Goal: Task Accomplishment & Management: Complete application form

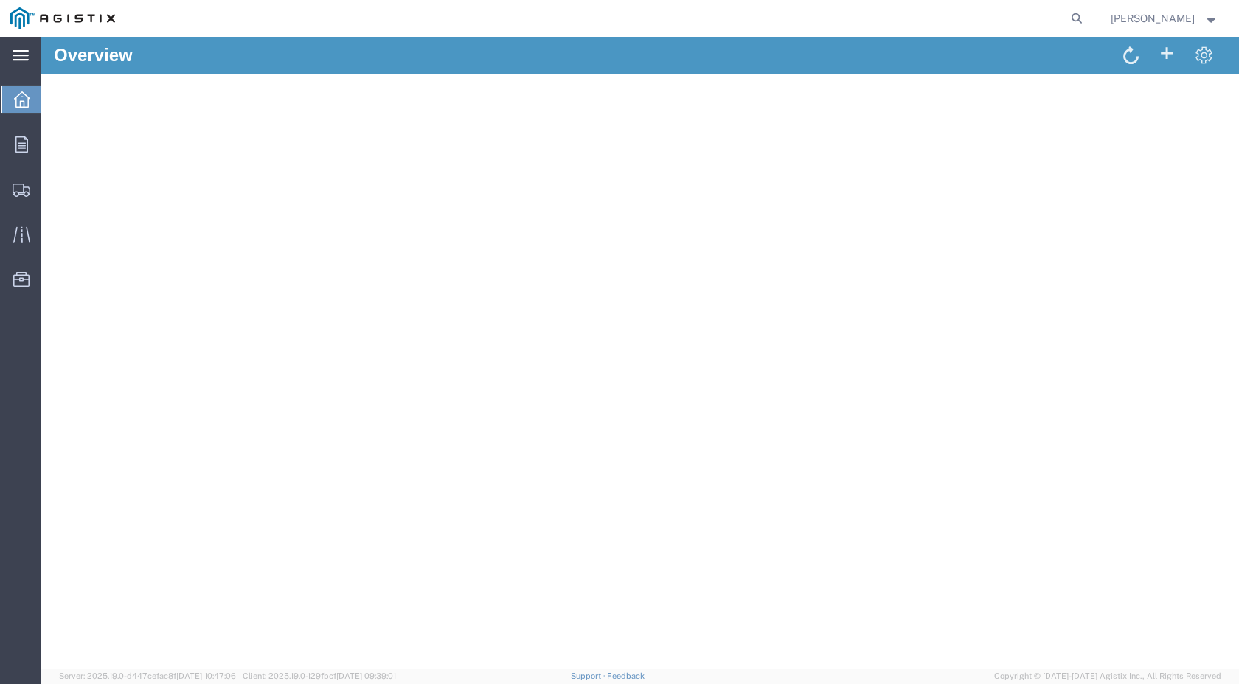
click at [19, 57] on icon at bounding box center [21, 55] width 16 height 11
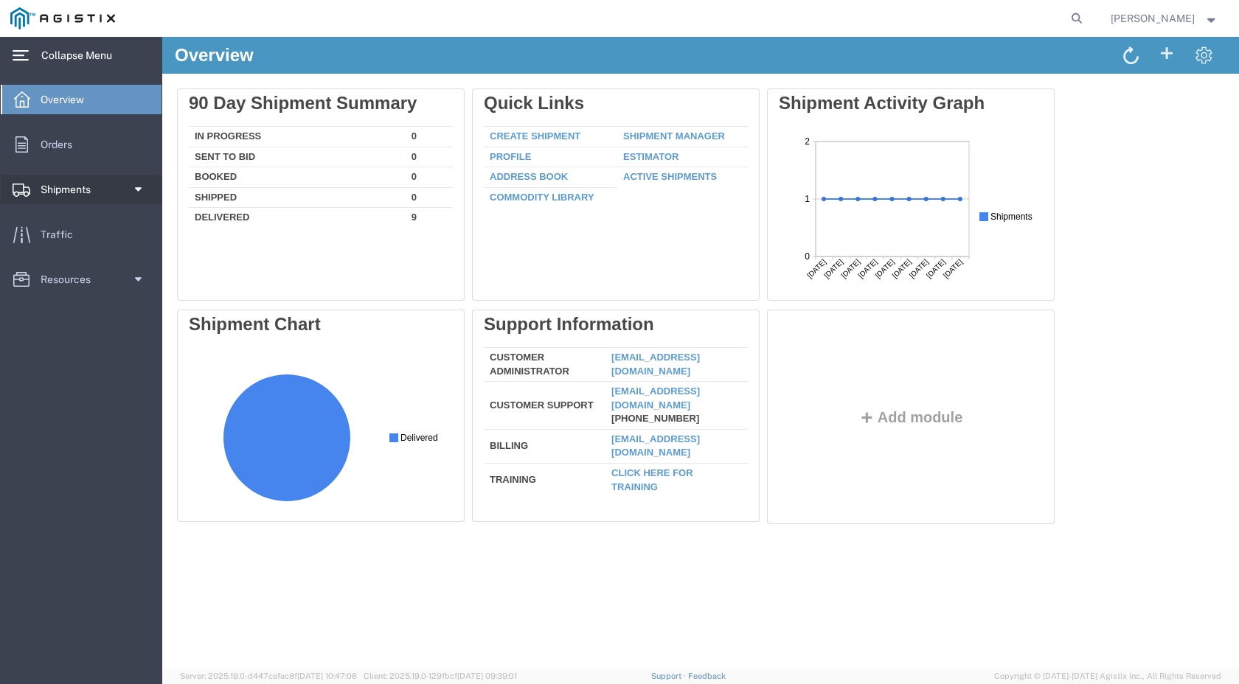
click at [143, 193] on link "Shipments" at bounding box center [81, 190] width 161 height 30
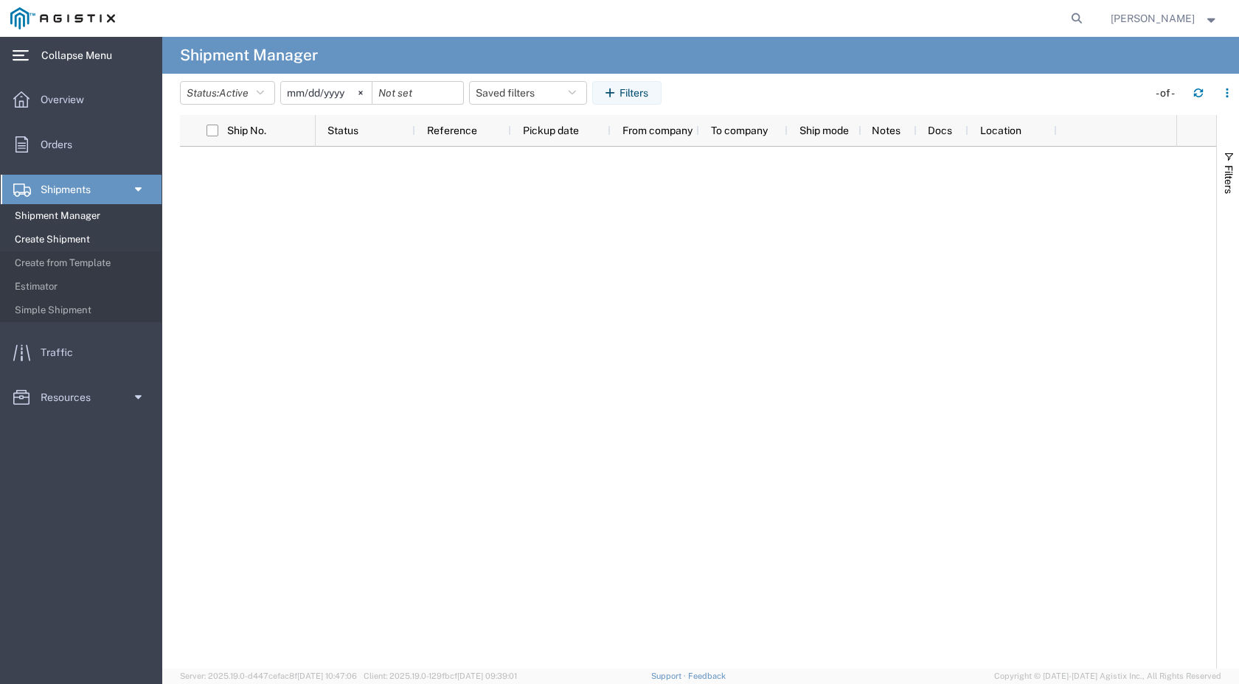
click at [70, 236] on span "Create Shipment" at bounding box center [83, 240] width 136 height 30
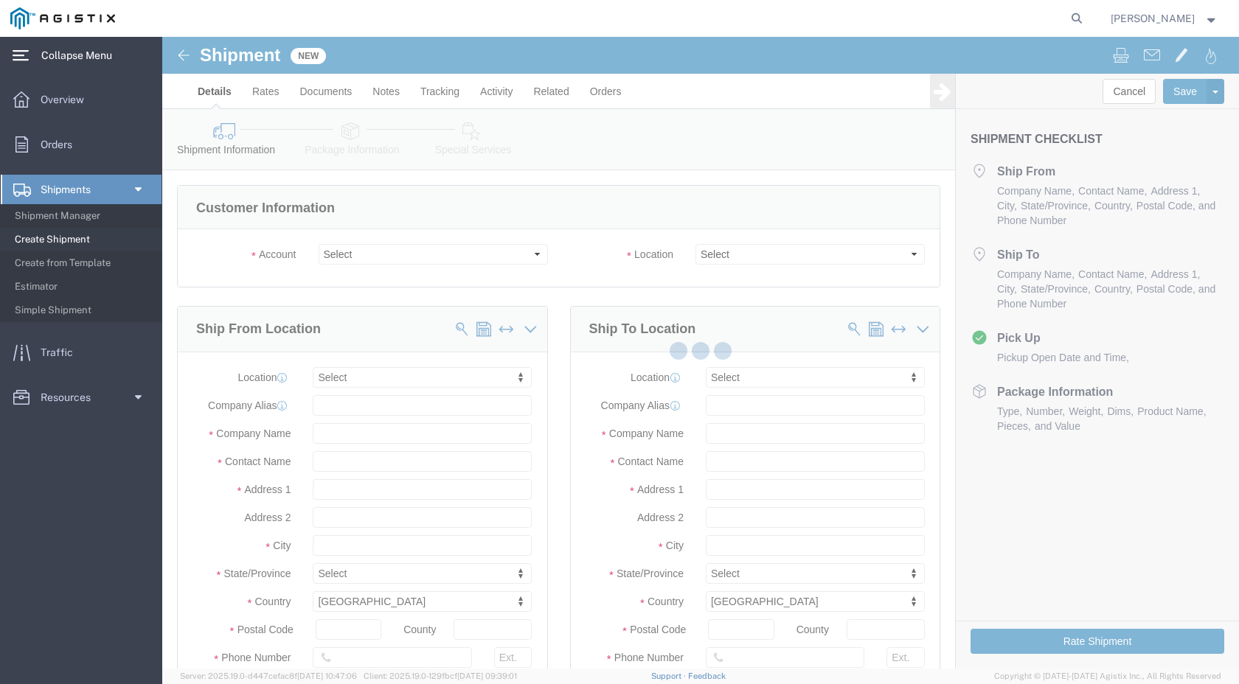
select select
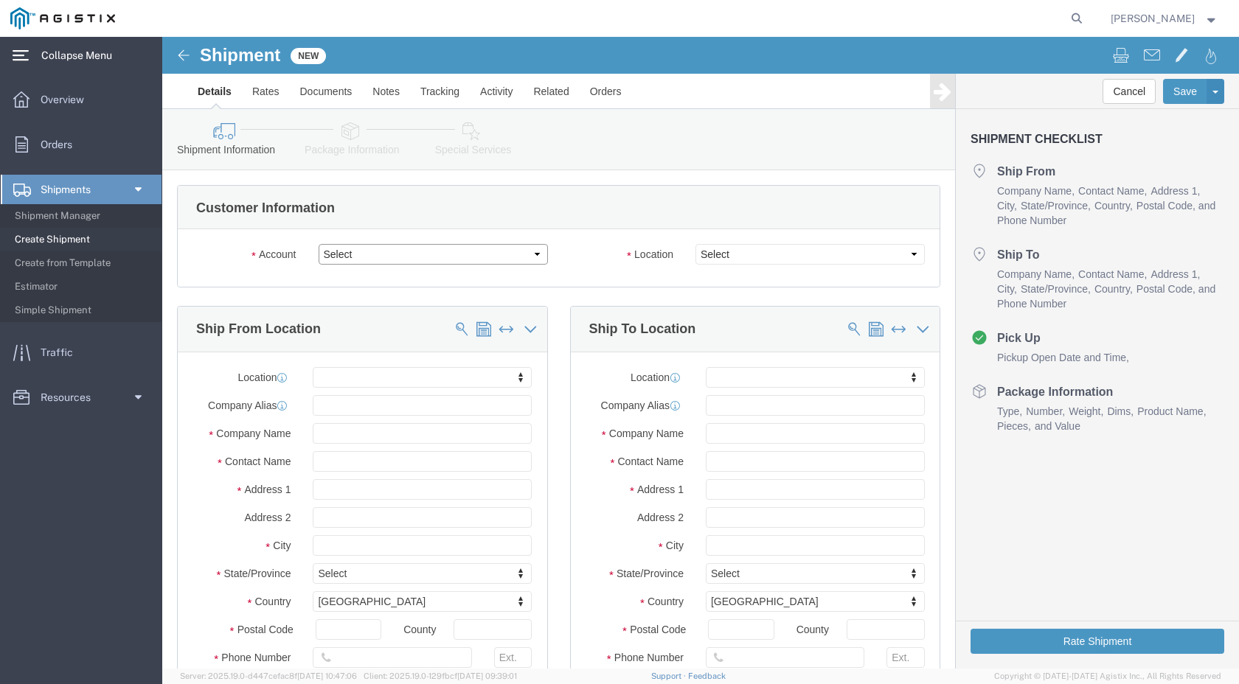
click select "Select [PERSON_NAME] PG&E"
select select "9596"
click select "Select [PERSON_NAME] PG&E"
select select "PURCHORD"
select select
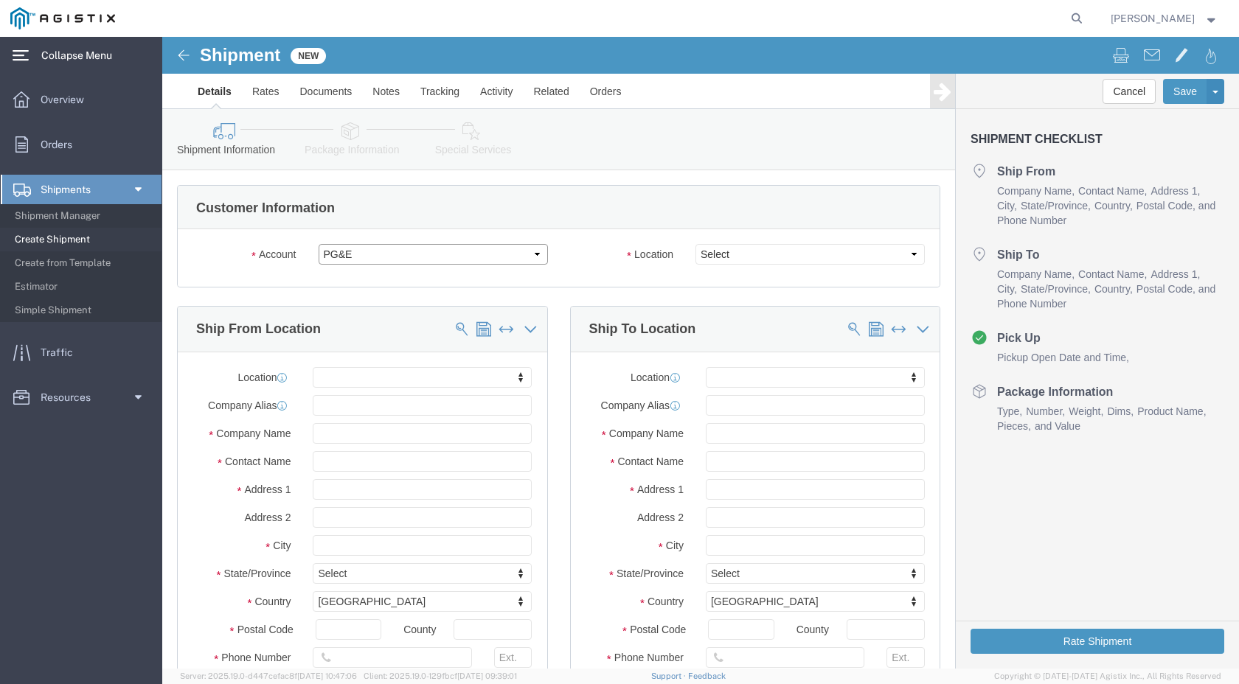
select select
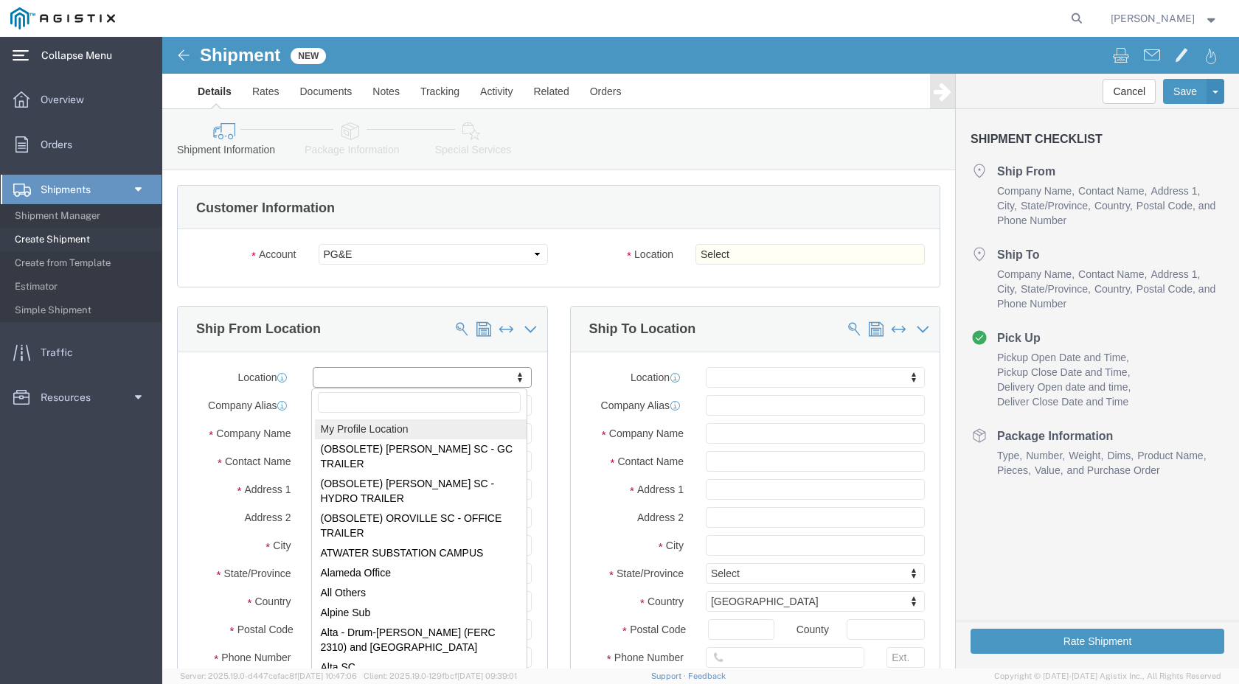
select select "MYPROFILE"
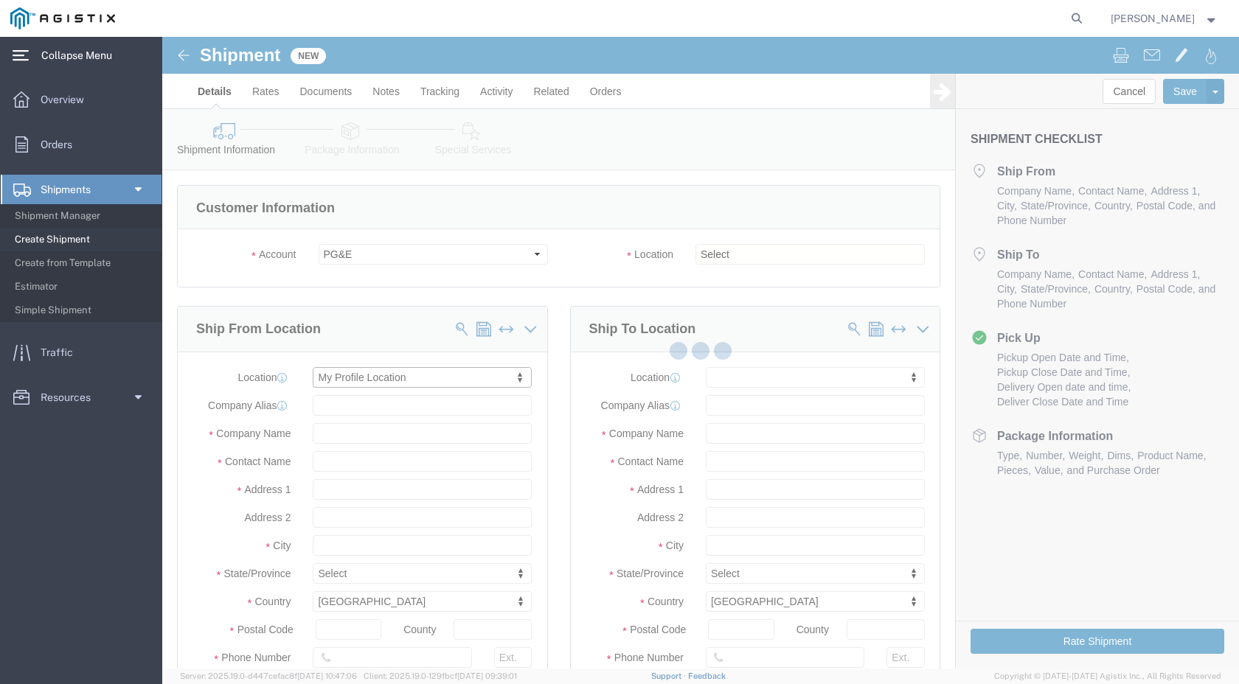
type input "16240 [GEOGRAPHIC_DATA]."
type input "BLDG 2., SUITE 100., DOOR 52"
type input "77041"
type input "8325902385"
type input "[PERSON_NAME][EMAIL_ADDRESS][PERSON_NAME][DOMAIN_NAME]"
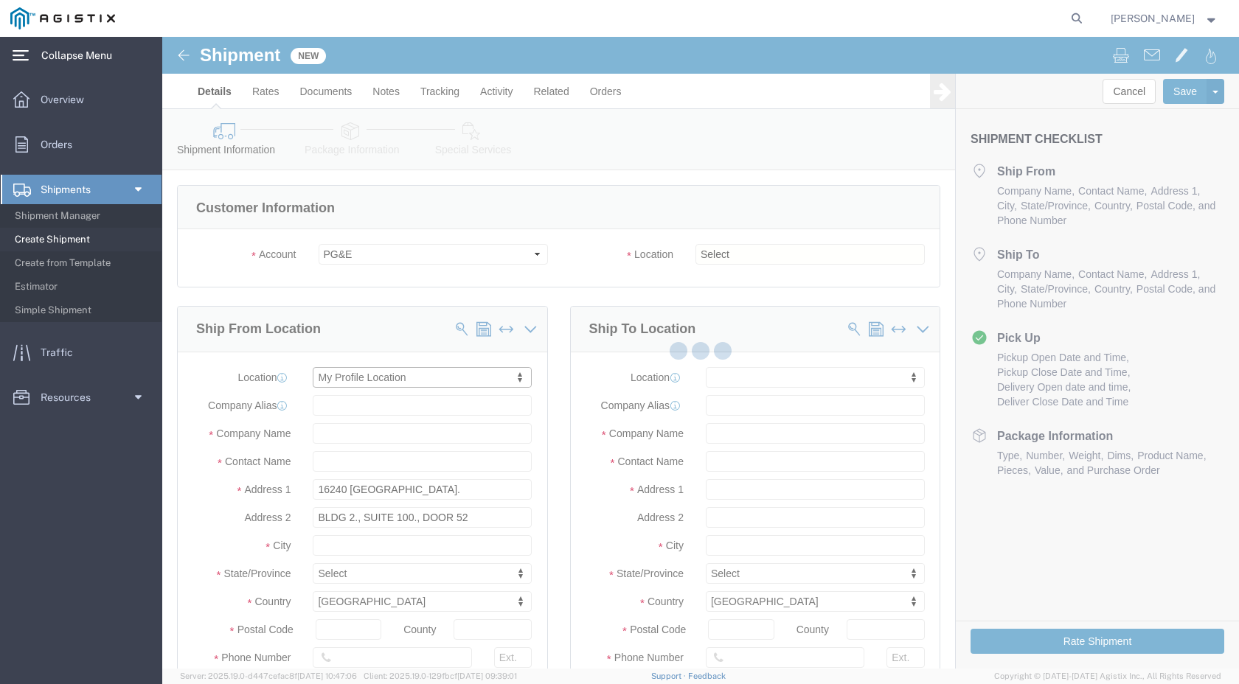
checkbox input "true"
type input "[PERSON_NAME]"
type input "[GEOGRAPHIC_DATA]"
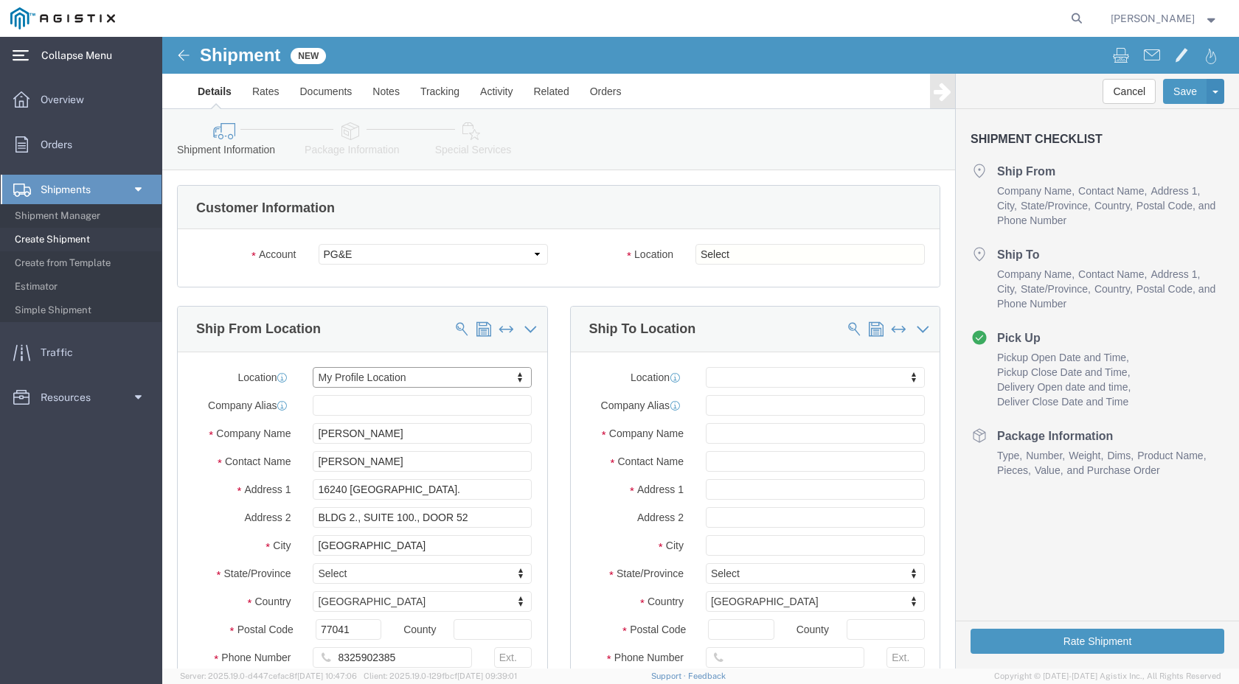
select select "[GEOGRAPHIC_DATA]"
click select "Select All Others [GEOGRAPHIC_DATA] [GEOGRAPHIC_DATA] [GEOGRAPHIC_DATA] [GEOGRA…"
select select "19740"
click select "Select All Others [GEOGRAPHIC_DATA] [GEOGRAPHIC_DATA] [GEOGRAPHIC_DATA] [GEOGRA…"
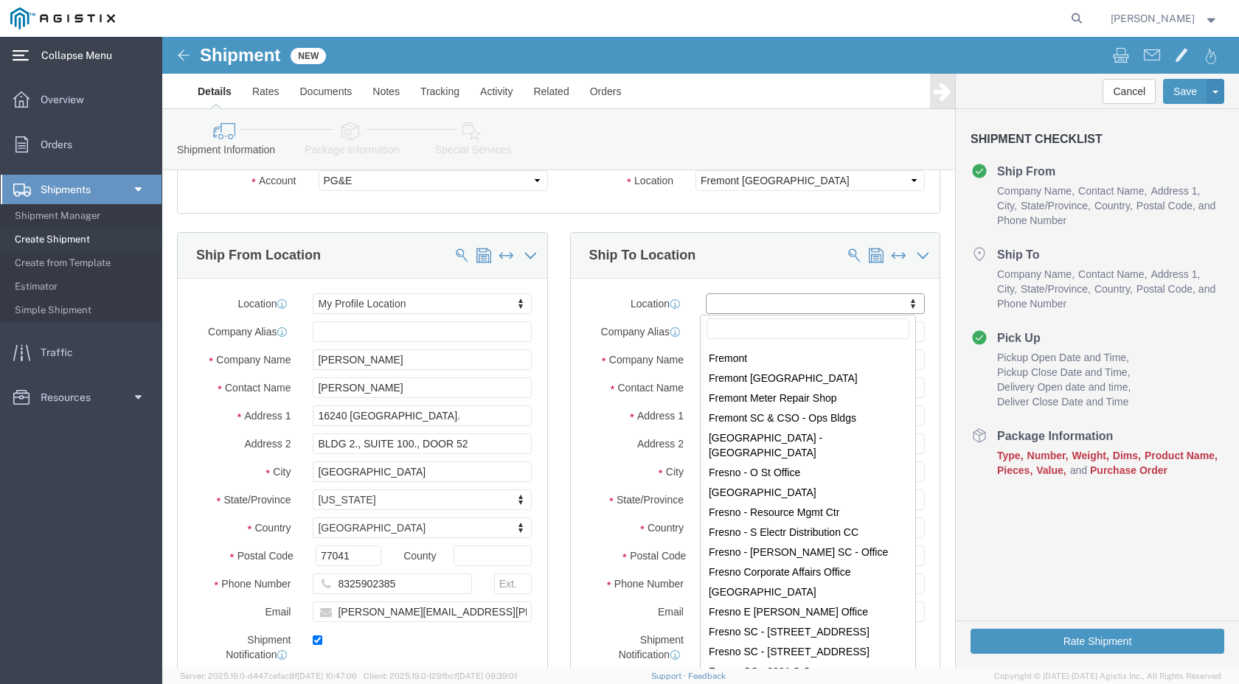
scroll to position [2729, 0]
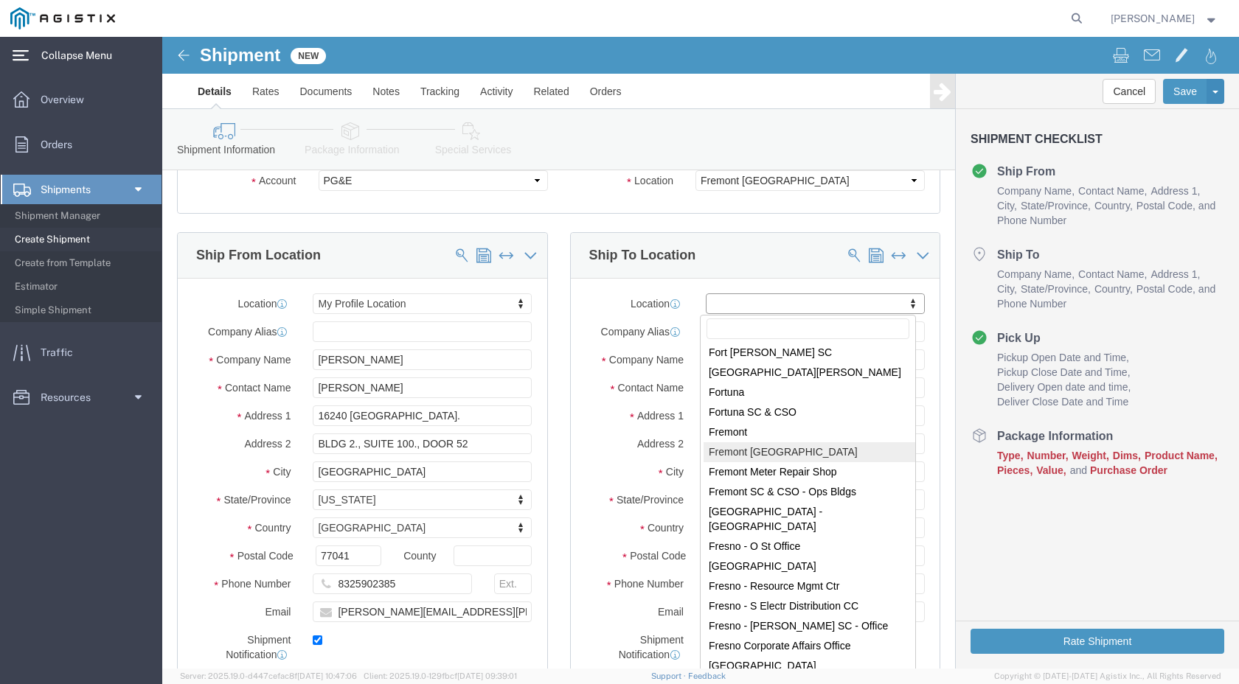
select select "19740"
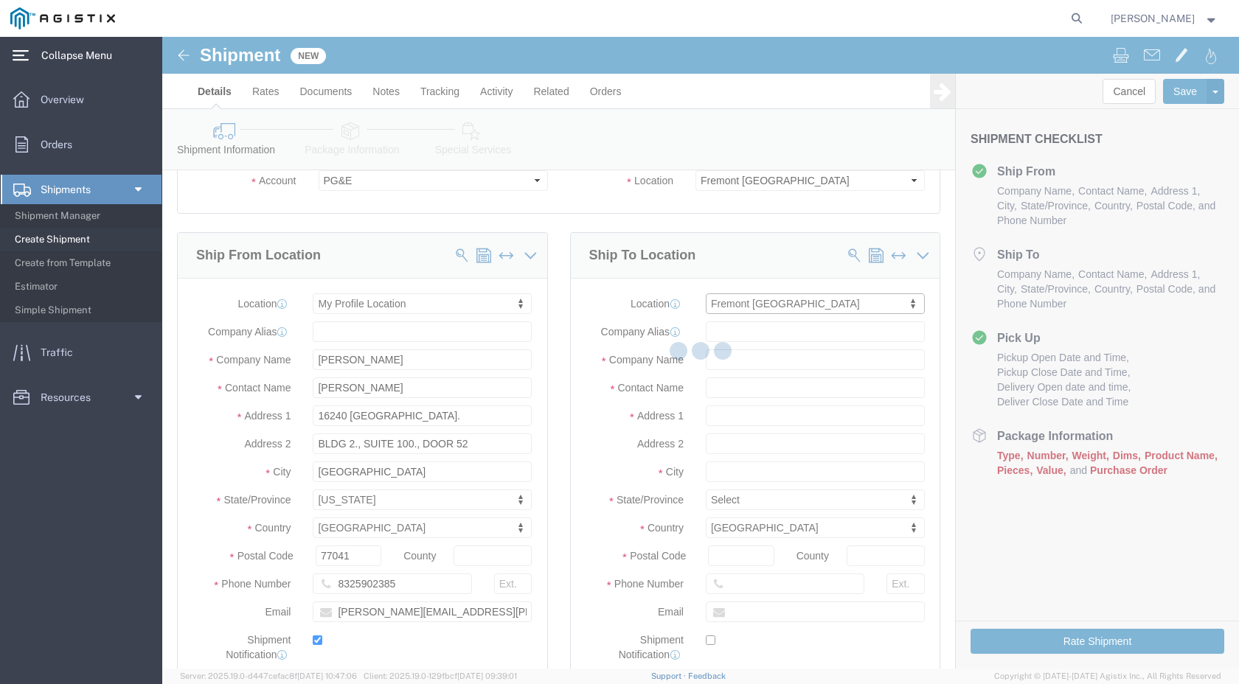
type input "[STREET_ADDRESS][PERSON_NAME]"
type input "94538"
type input "PG&E"
type input "Fremont"
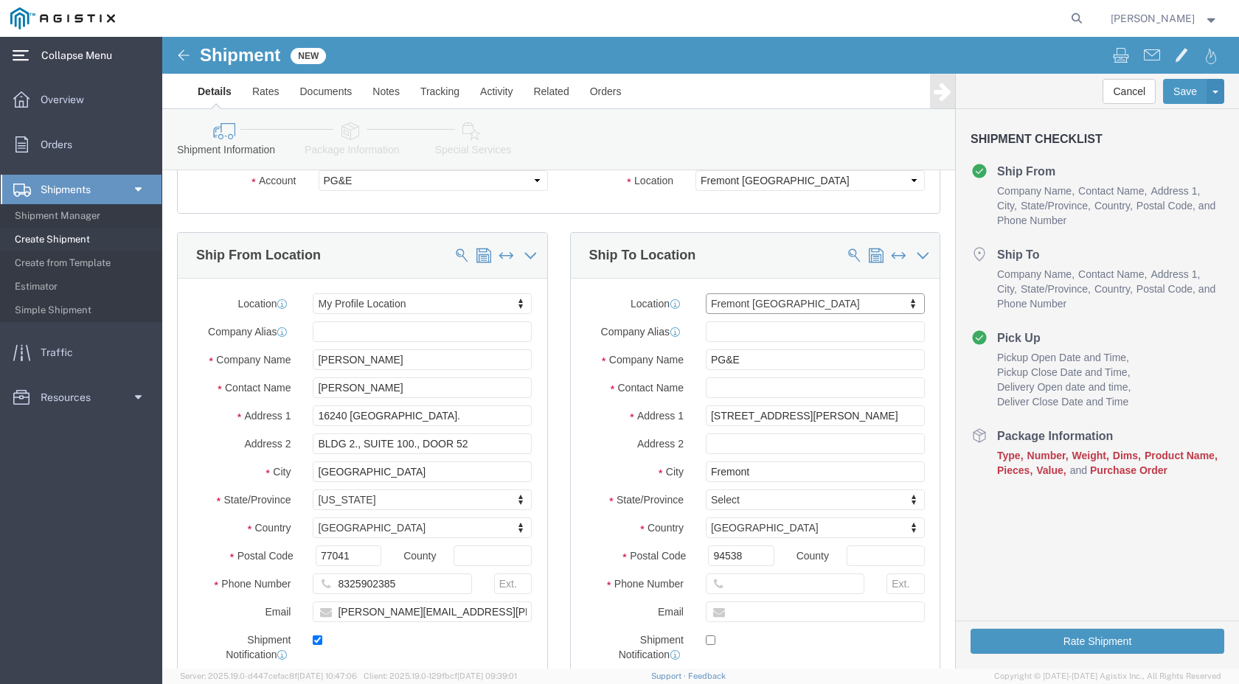
select select "CA"
click input "text"
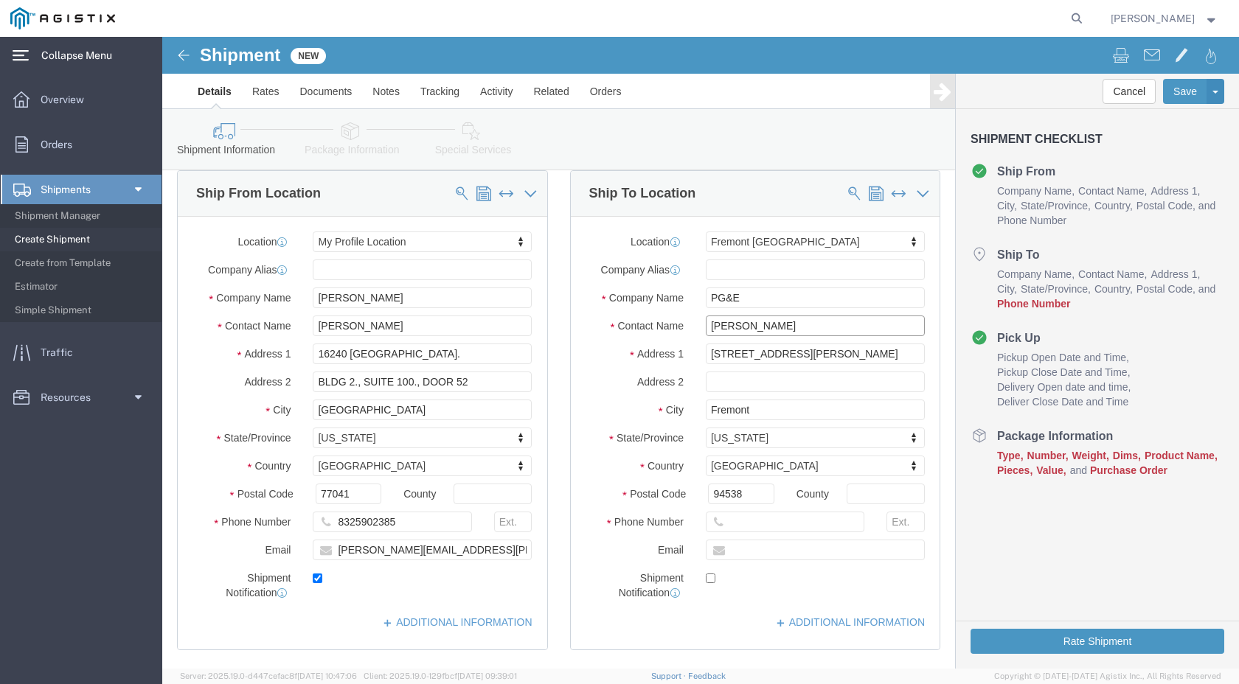
scroll to position [221, 0]
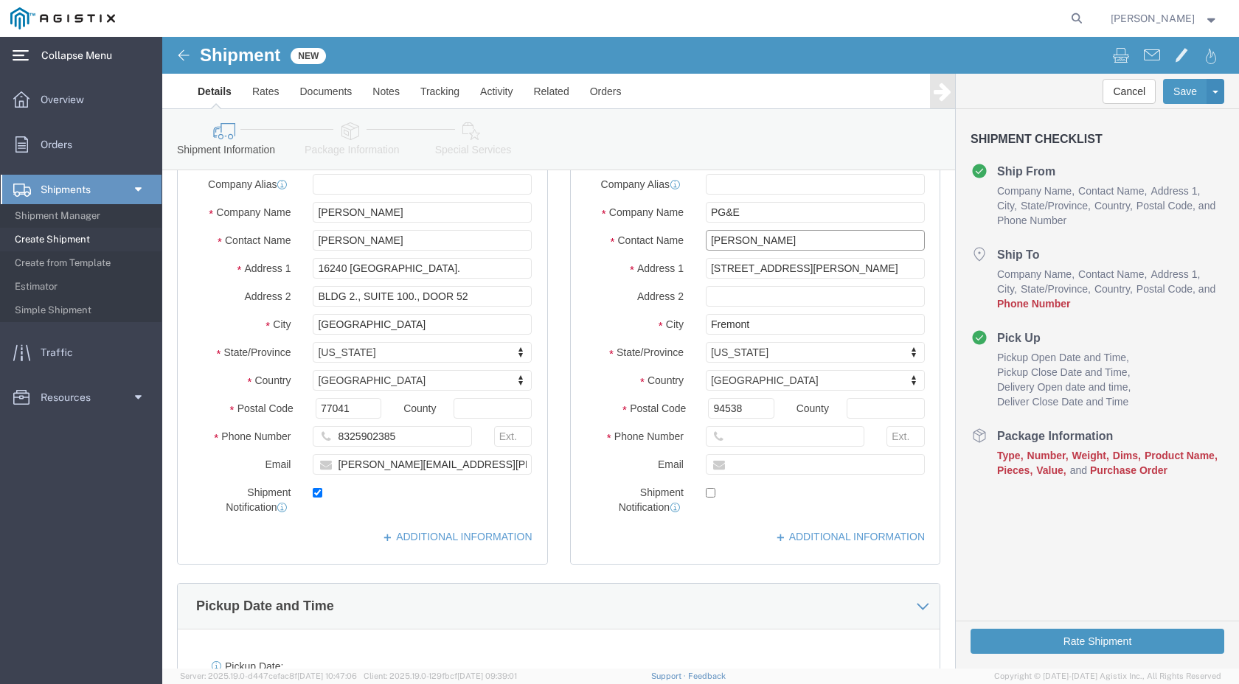
type input "[PERSON_NAME]"
click icon
click input "text"
type input "8325902551"
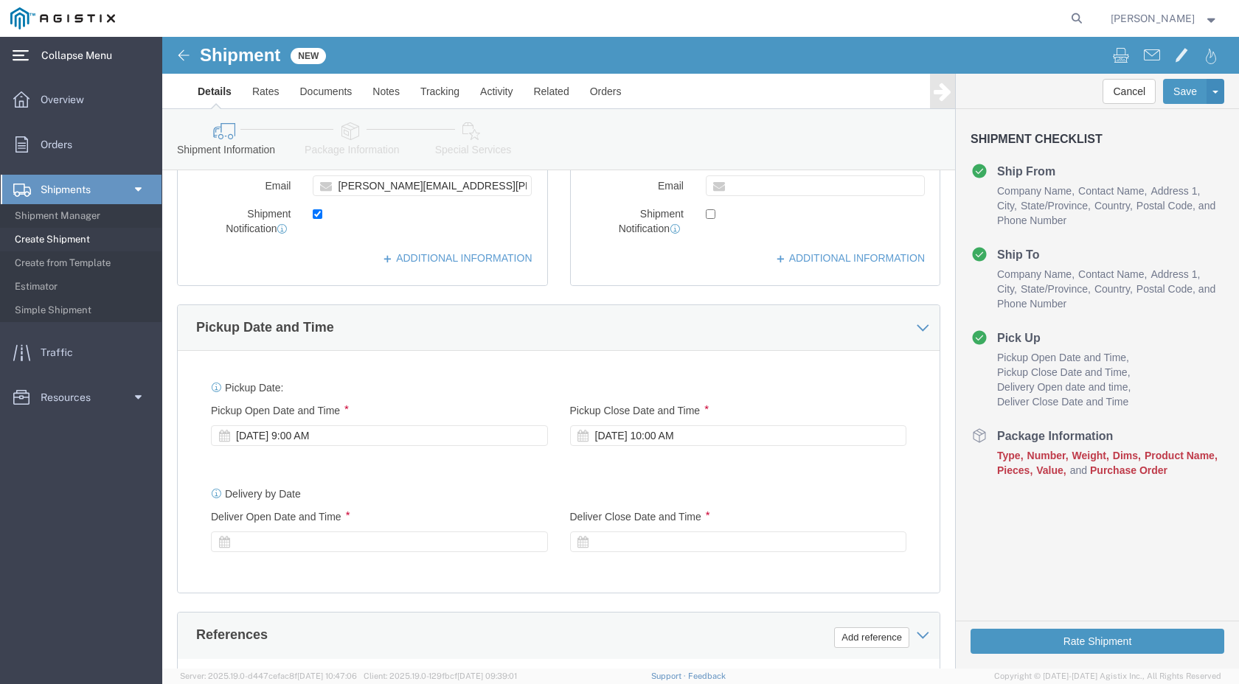
scroll to position [516, 0]
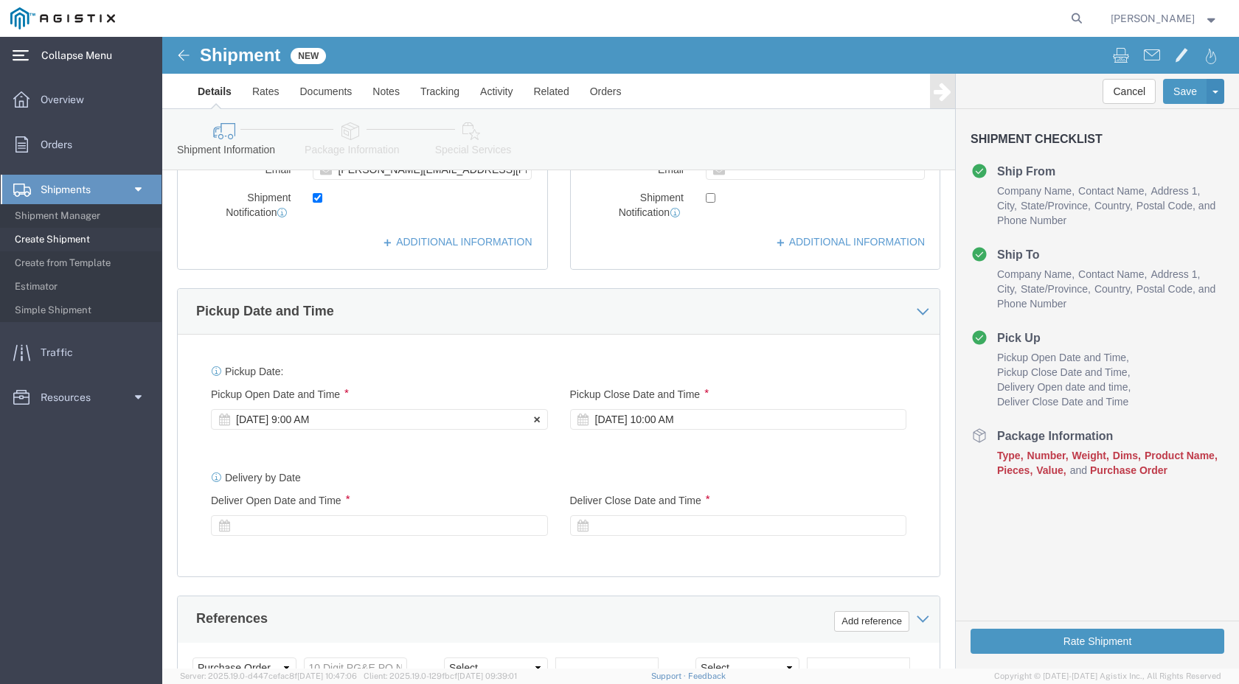
click div "[DATE] 9:00 AM"
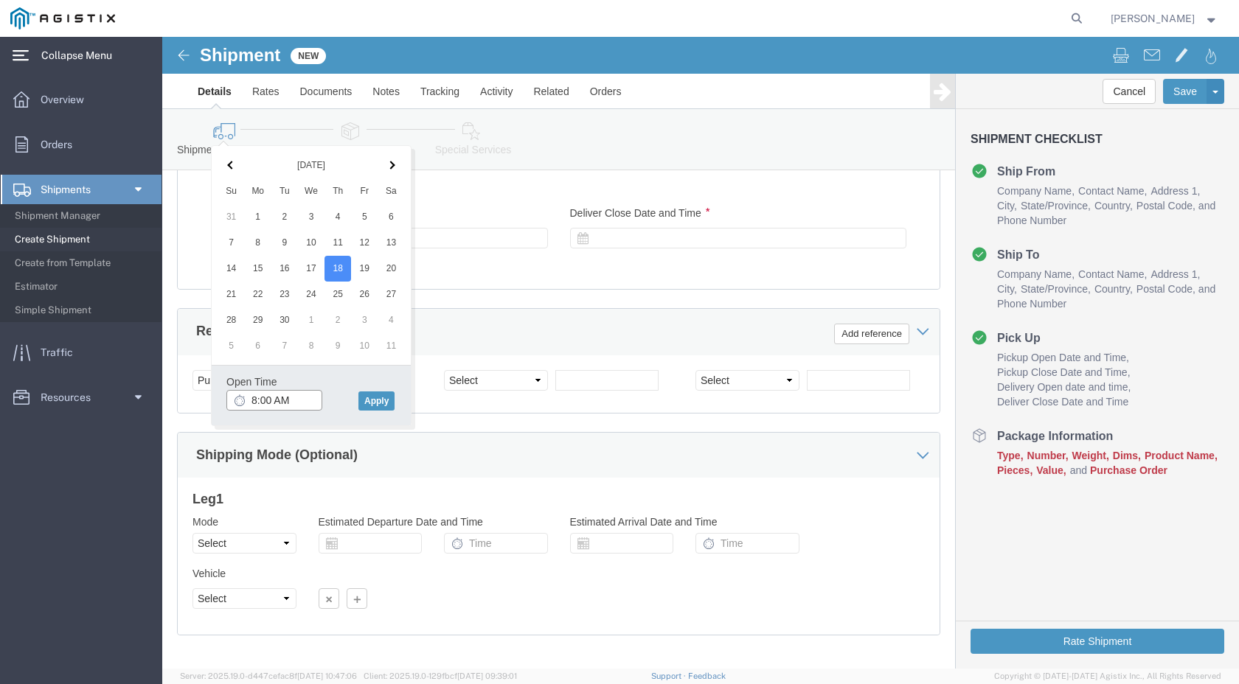
scroll to position [778, 0]
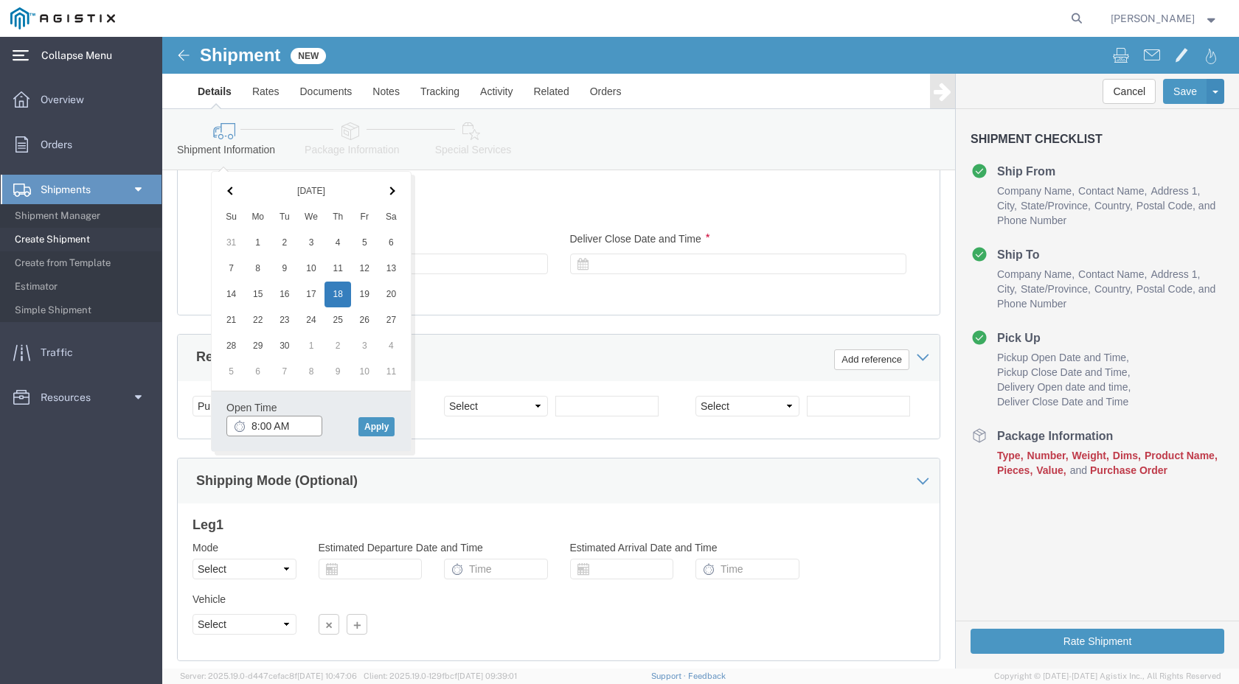
type input "8:00 AM"
click button "Apply"
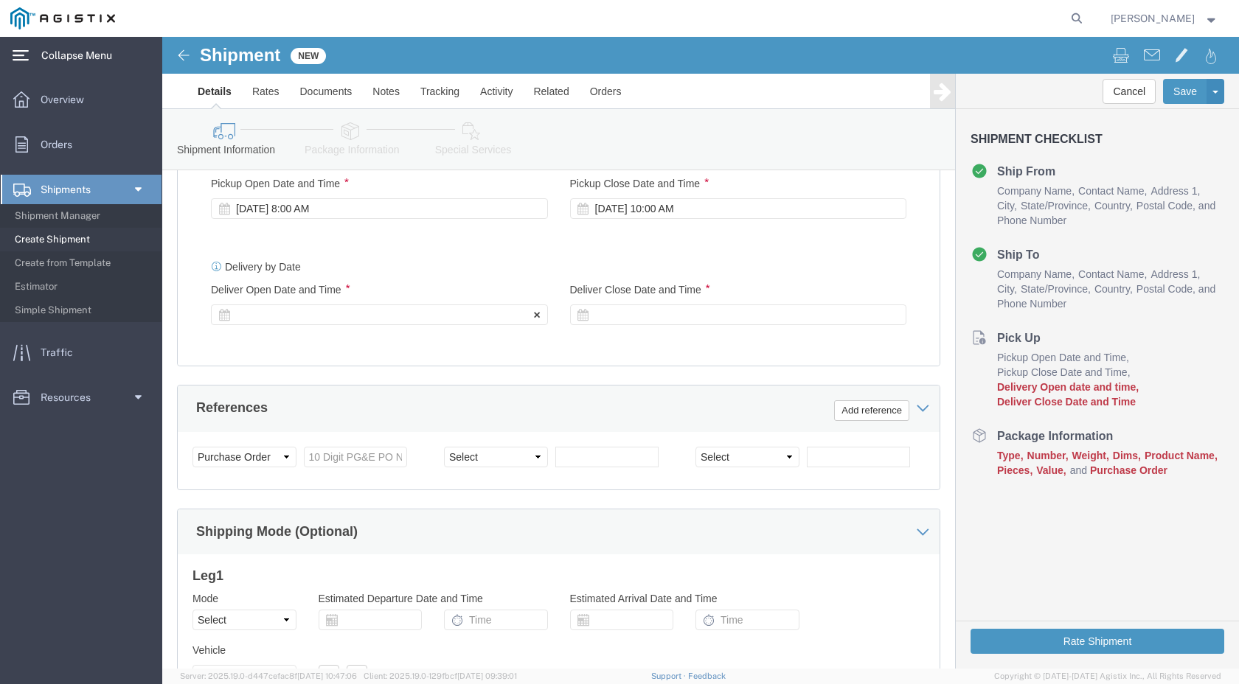
scroll to position [704, 0]
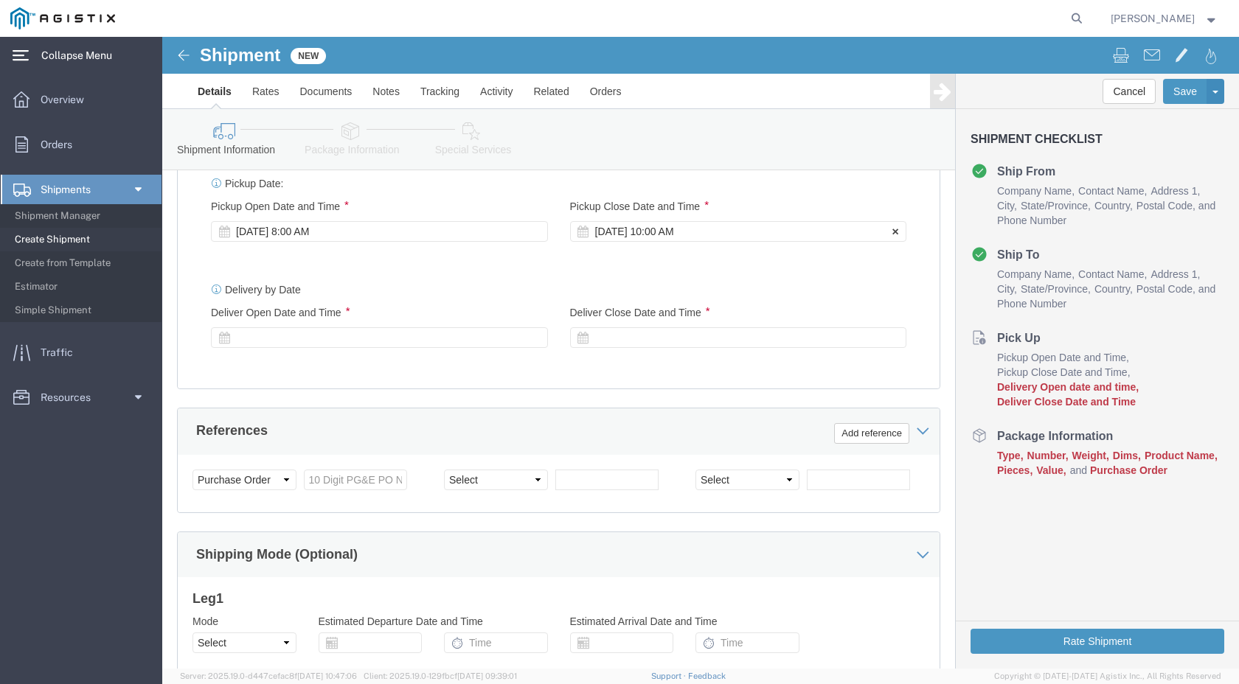
click div "[DATE] 10:00 AM"
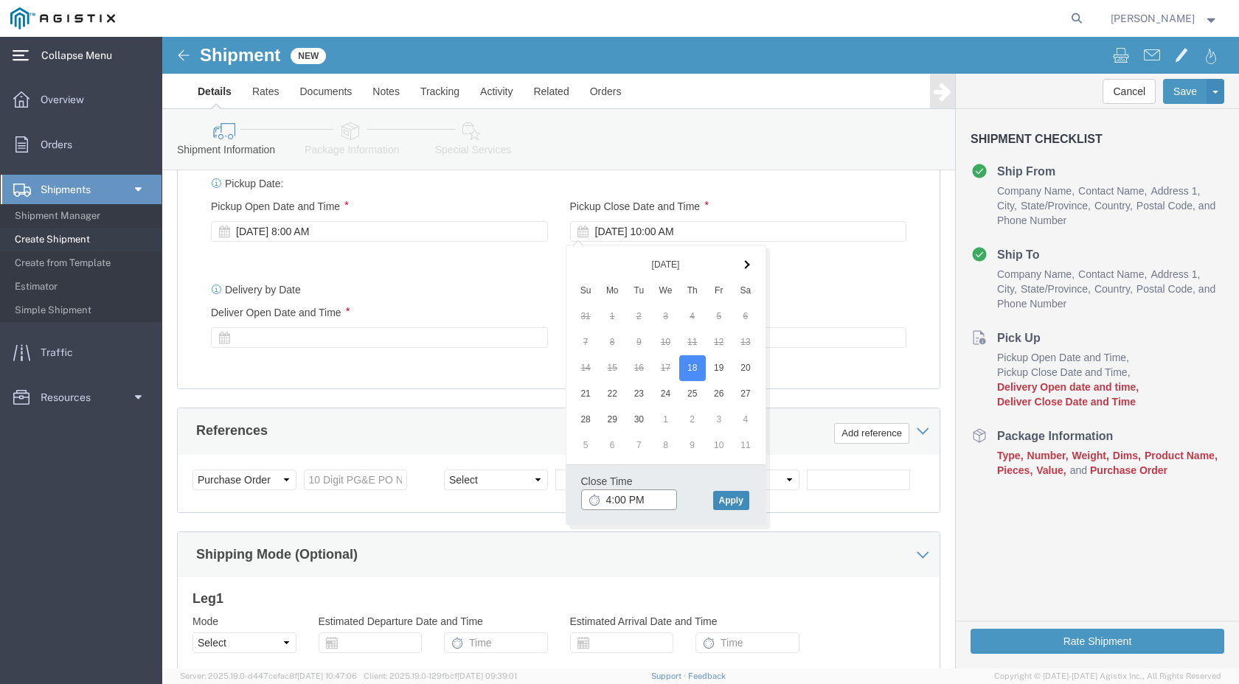
type input "4:00 PM"
click button "Apply"
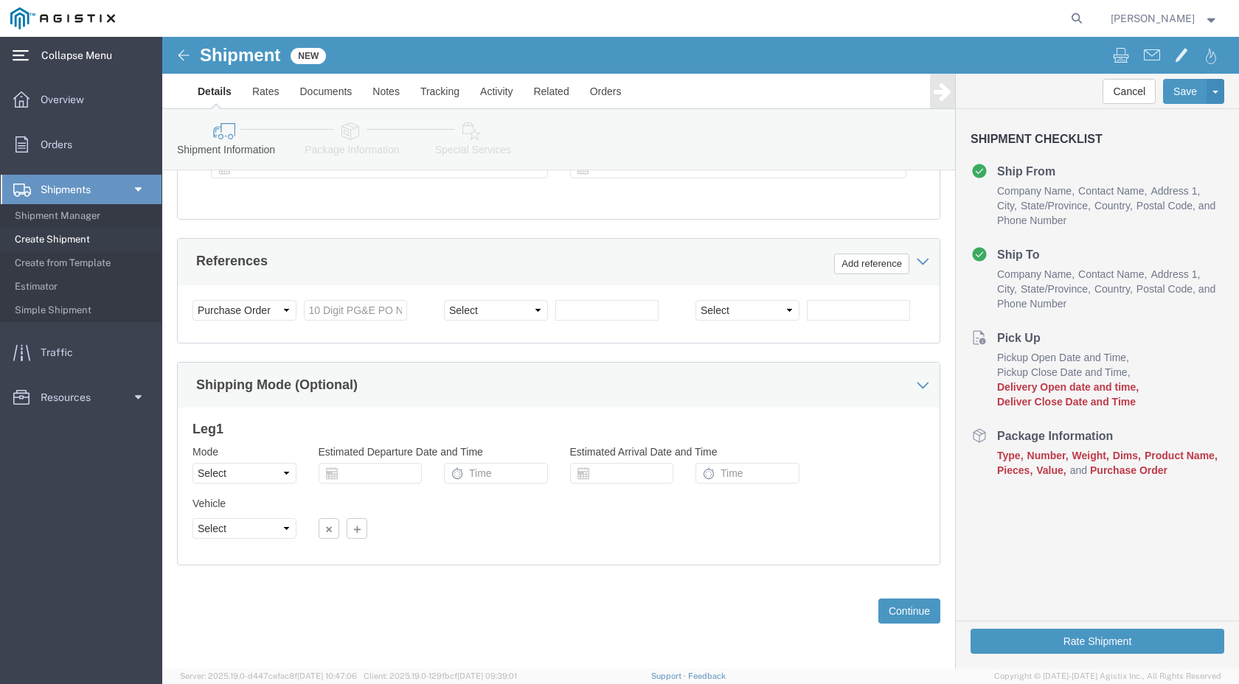
scroll to position [726, 0]
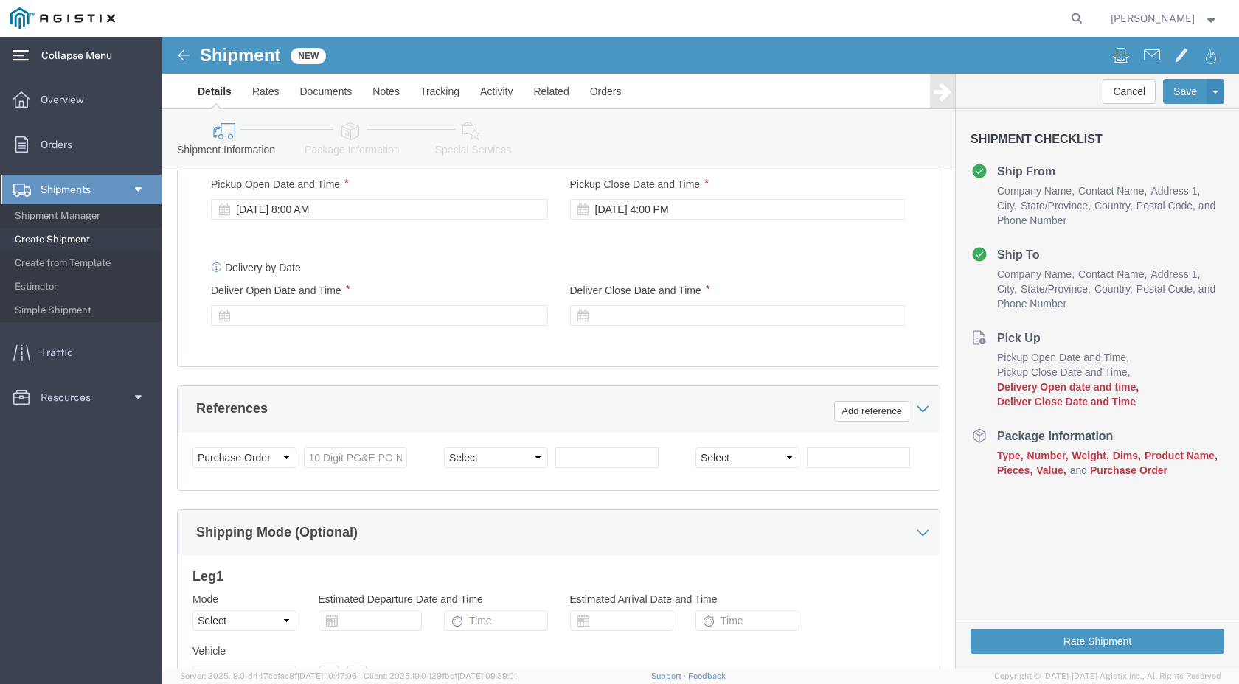
click label "Delivery by Date"
click icon
drag, startPoint x: 90, startPoint y: 233, endPoint x: 103, endPoint y: 246, distance: 18.3
click div "Delivery by Date Delivery Start Date Delivery Start Time Deliver Open Date and …"
drag, startPoint x: 103, startPoint y: 246, endPoint x: 70, endPoint y: 272, distance: 42.5
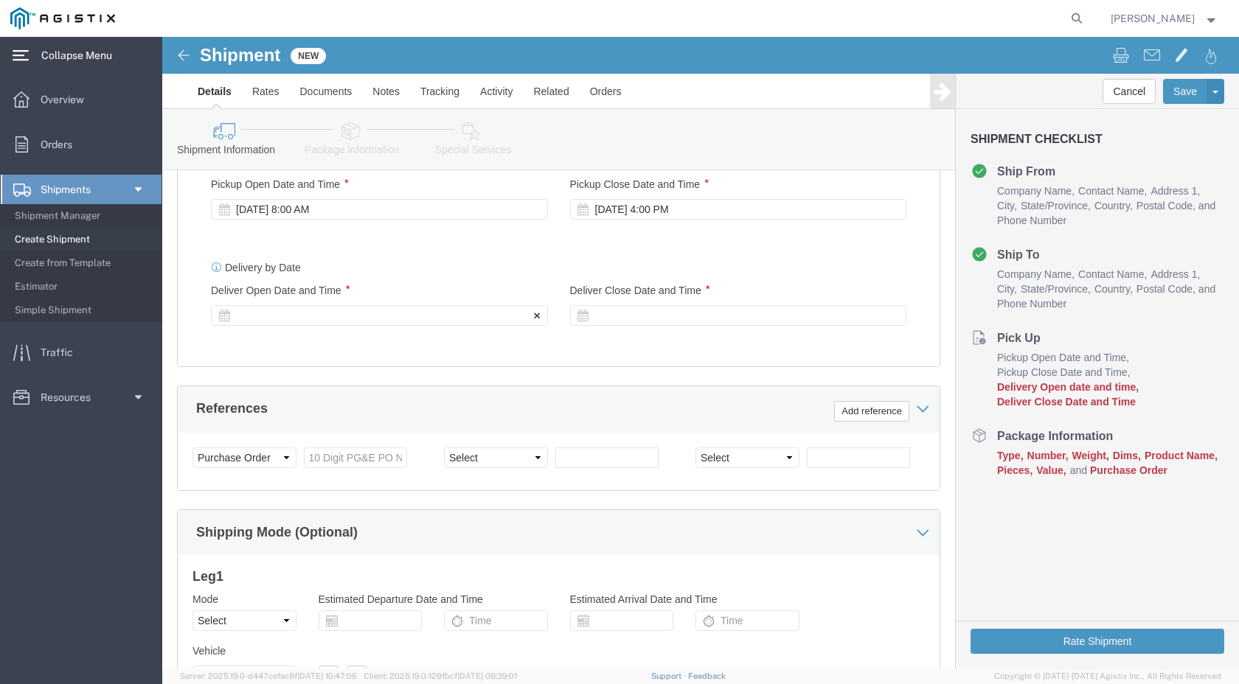
click div
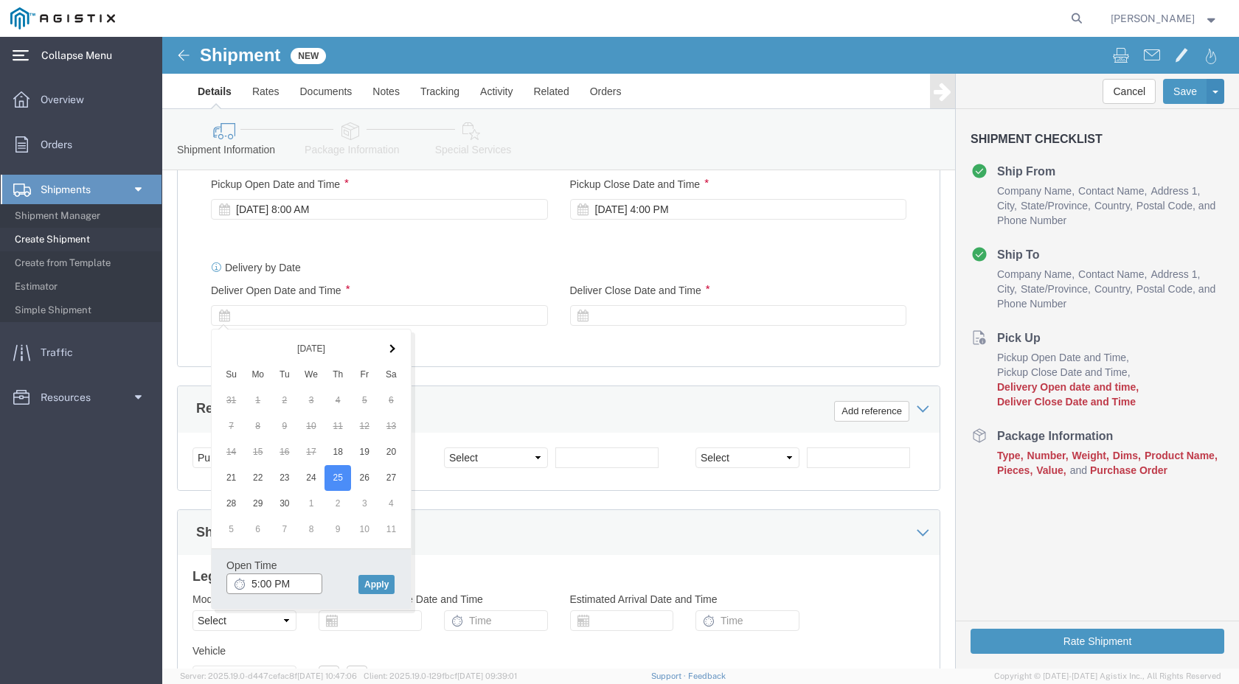
click input "5:00 PM"
type input "9:00 AM"
click button "Apply"
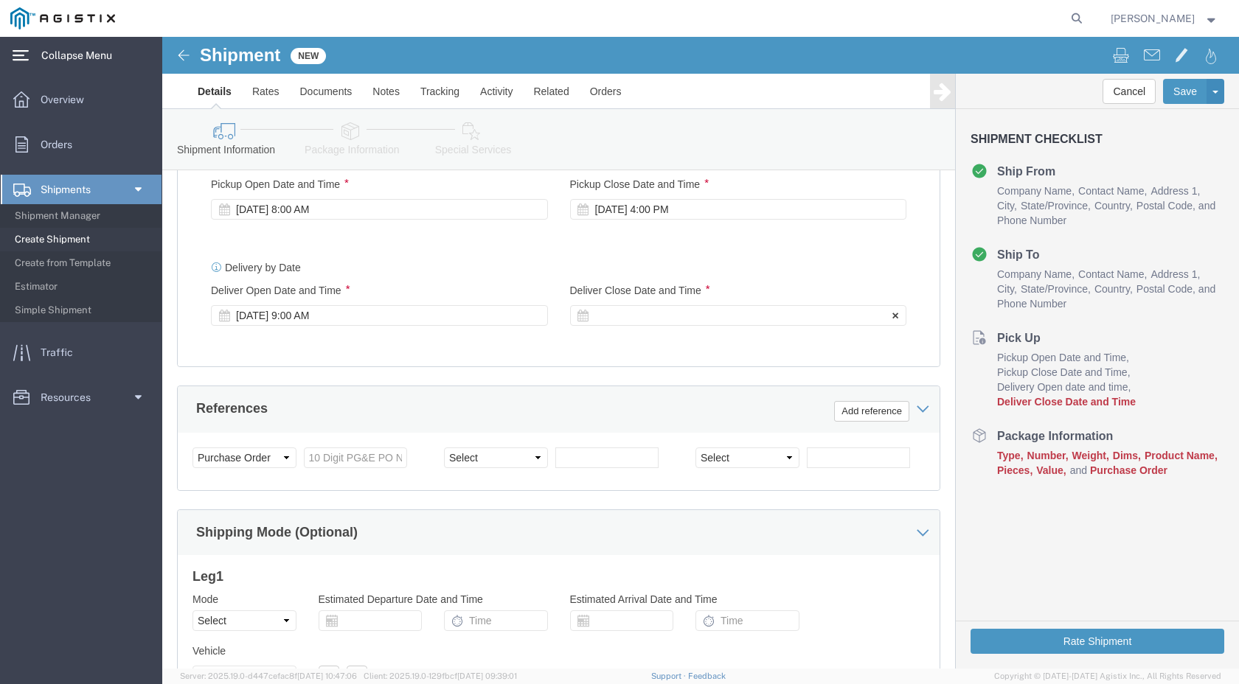
click label "Deliver Close Date and Time"
click icon
click label "Deliver Close Date and Time"
click div
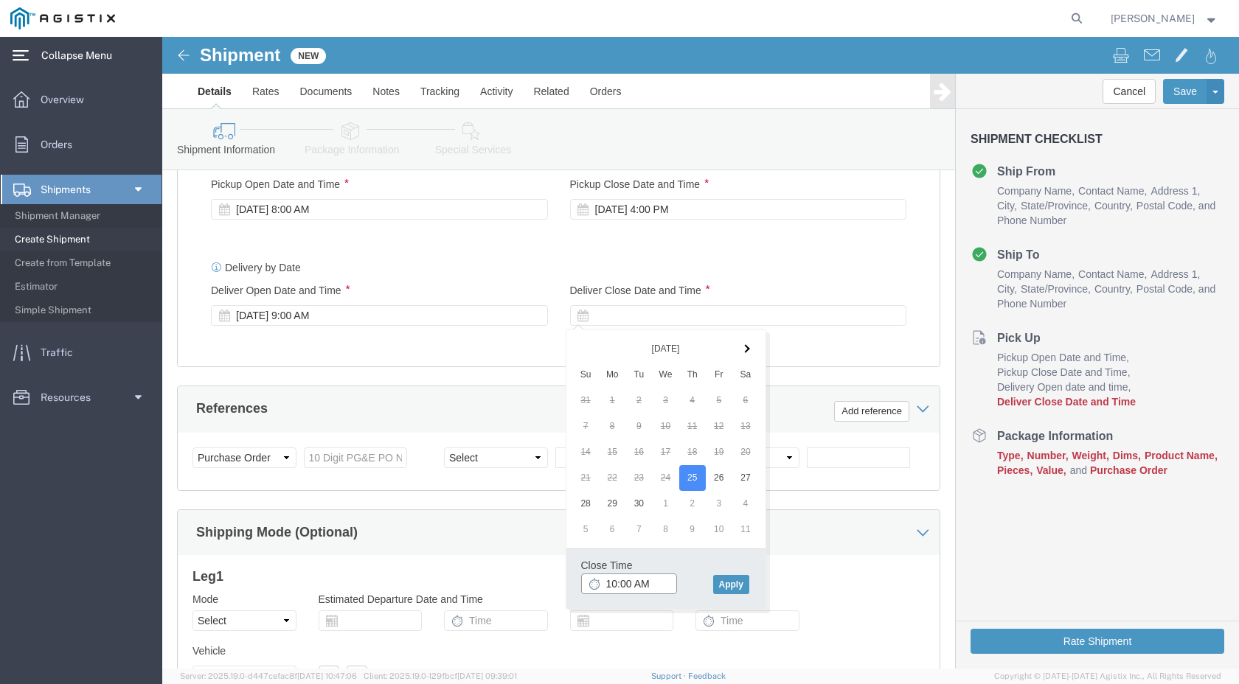
click input "10:00 AM"
type input "2:00 PM"
click button "Apply"
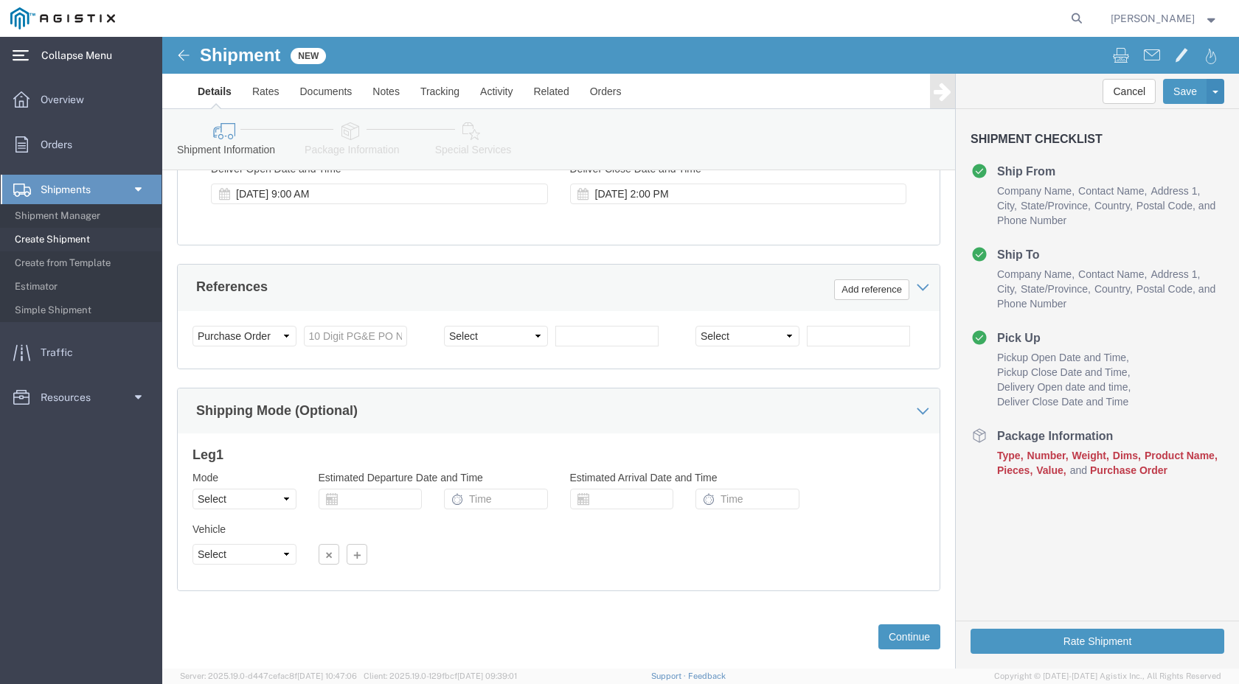
scroll to position [874, 0]
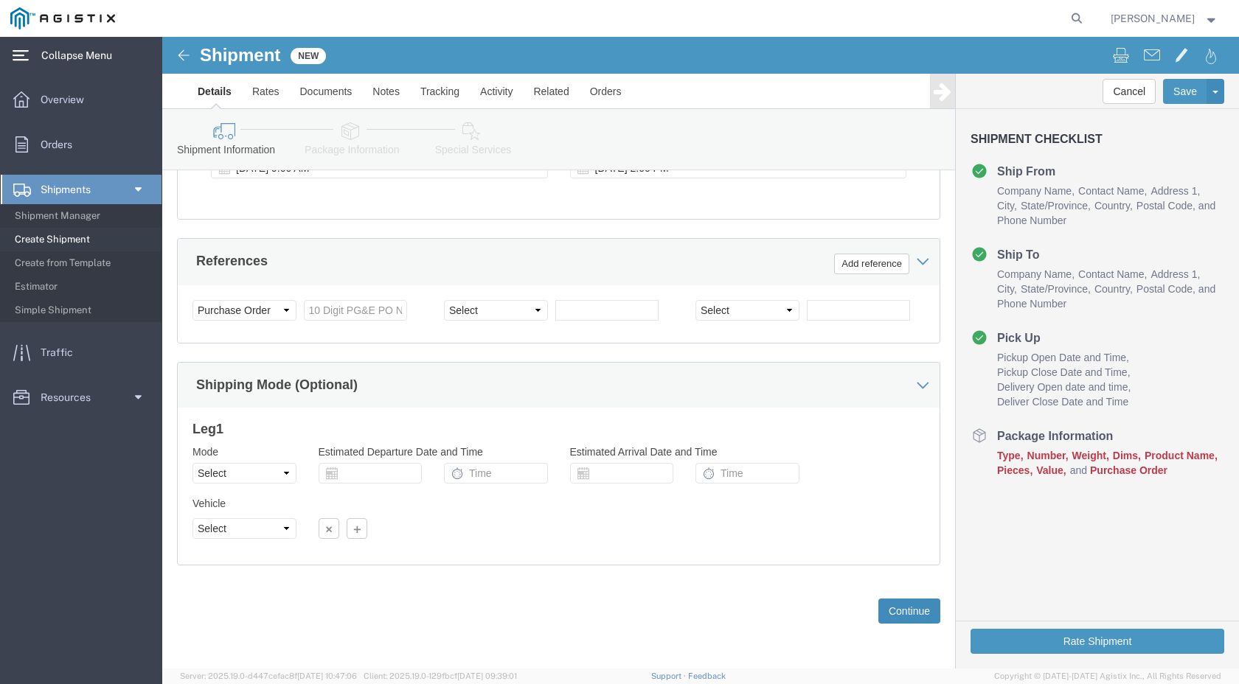
click button "Continue"
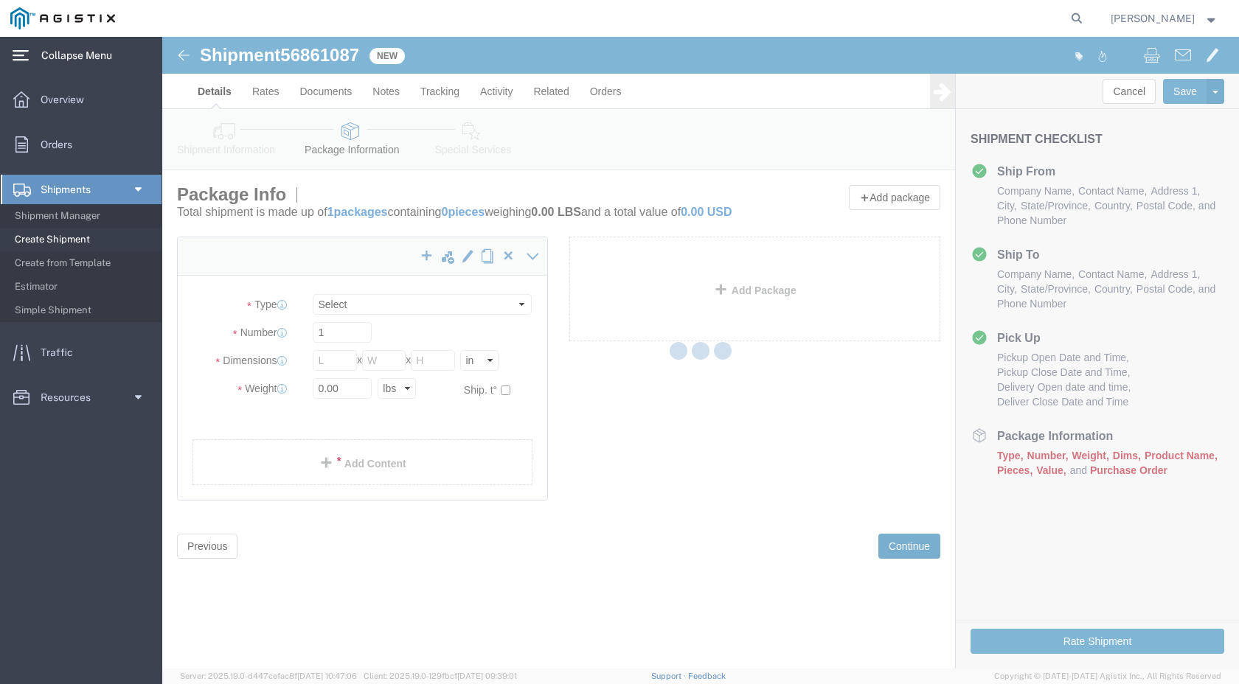
select select "CBOX"
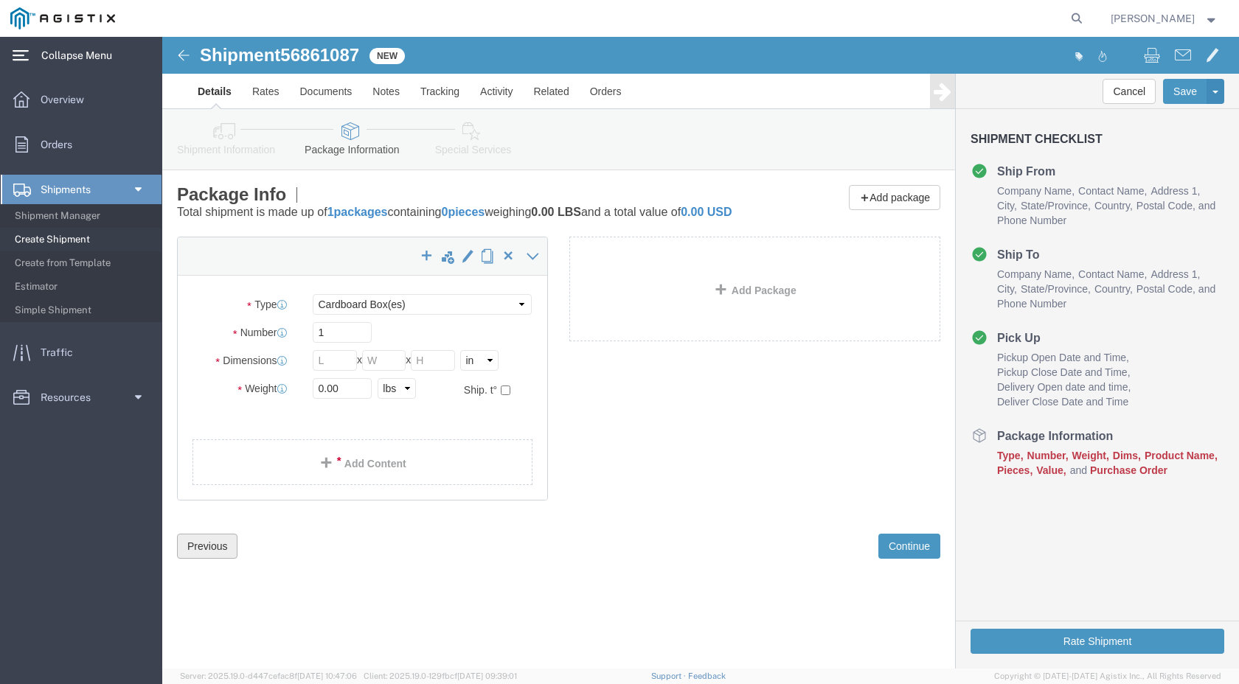
click button "Previous"
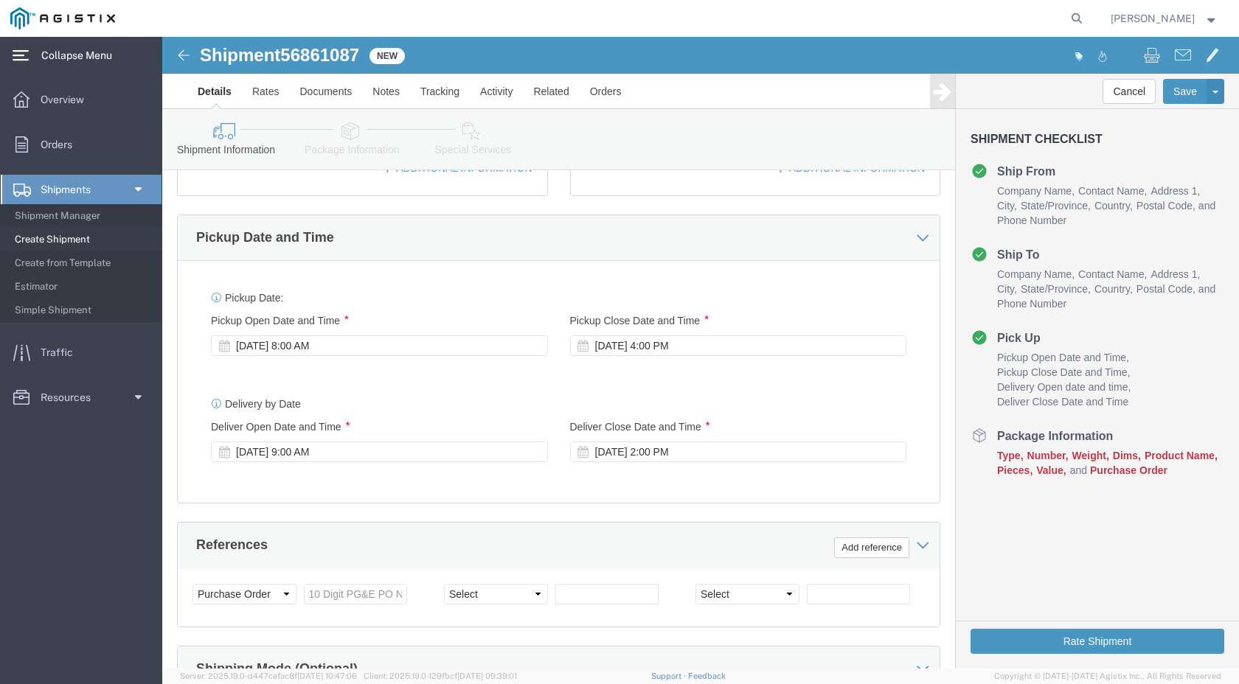
scroll to position [811, 0]
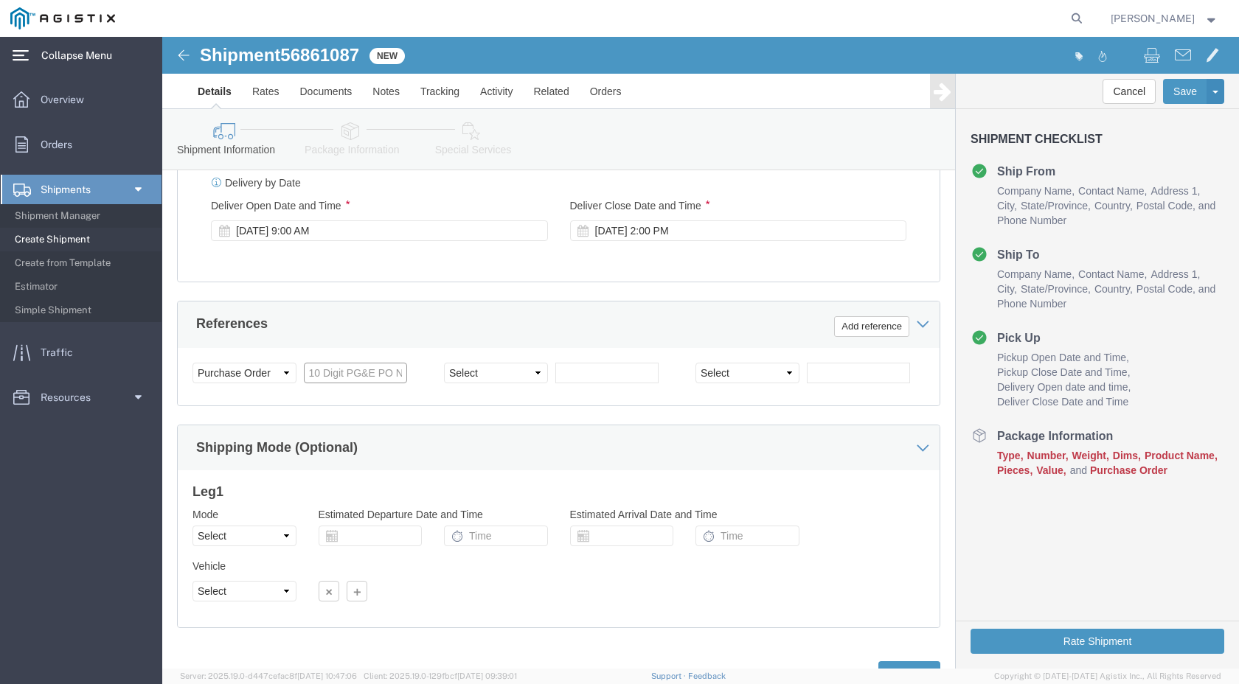
click input "text"
click span "0"
click input "3501421229"
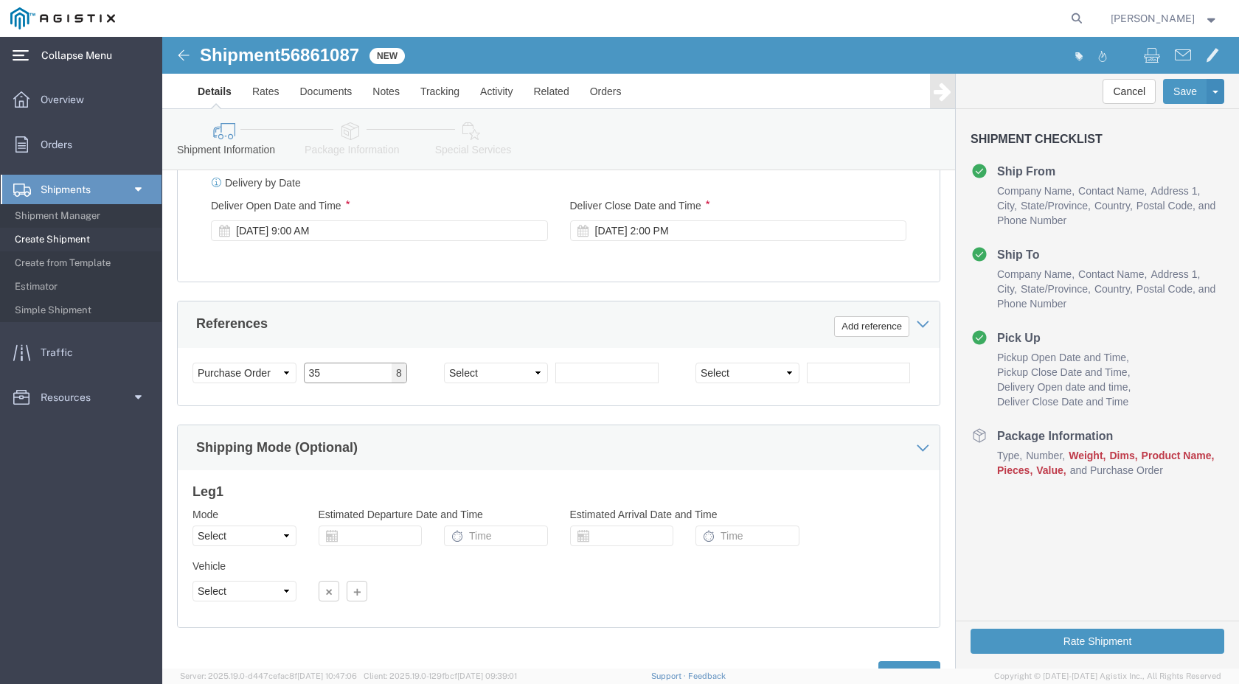
type input "3"
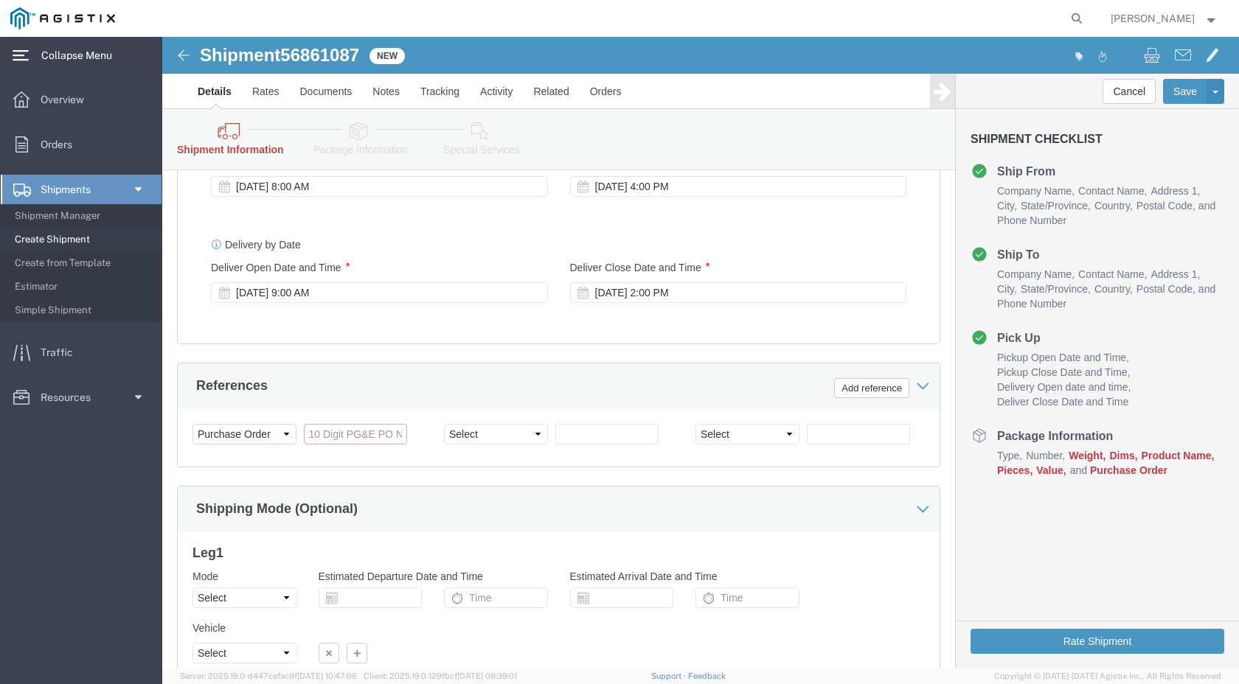
scroll to position [873, 0]
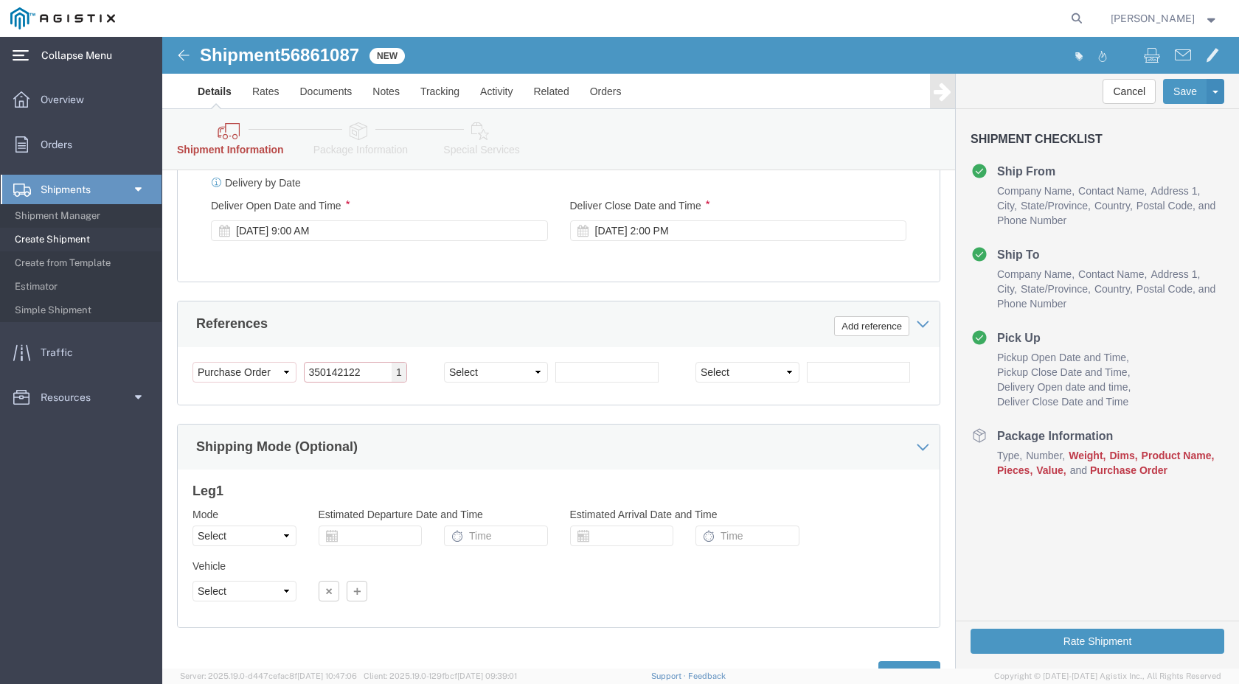
type input "3501421229"
click select "Select Account Type Activity ID Airline Appointment Number ASN Batch Request # …"
select select "SALEORDR"
click select "Select Account Type Activity ID Airline Appointment Number ASN Batch Request # …"
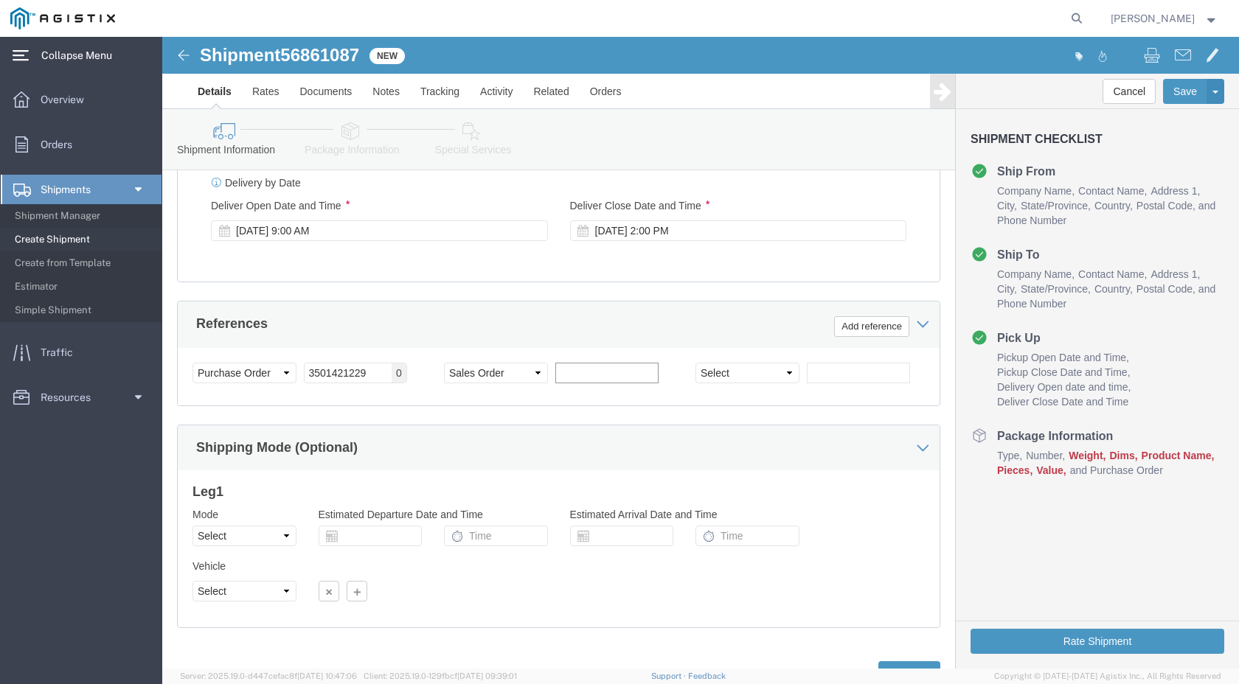
click input "text"
type input "256047"
click select "Select Account Type Activity ID Airline Appointment Number ASN Batch Request # …"
select select "PURCHORD"
click select "Select Account Type Activity ID Airline Appointment Number ASN Batch Request # …"
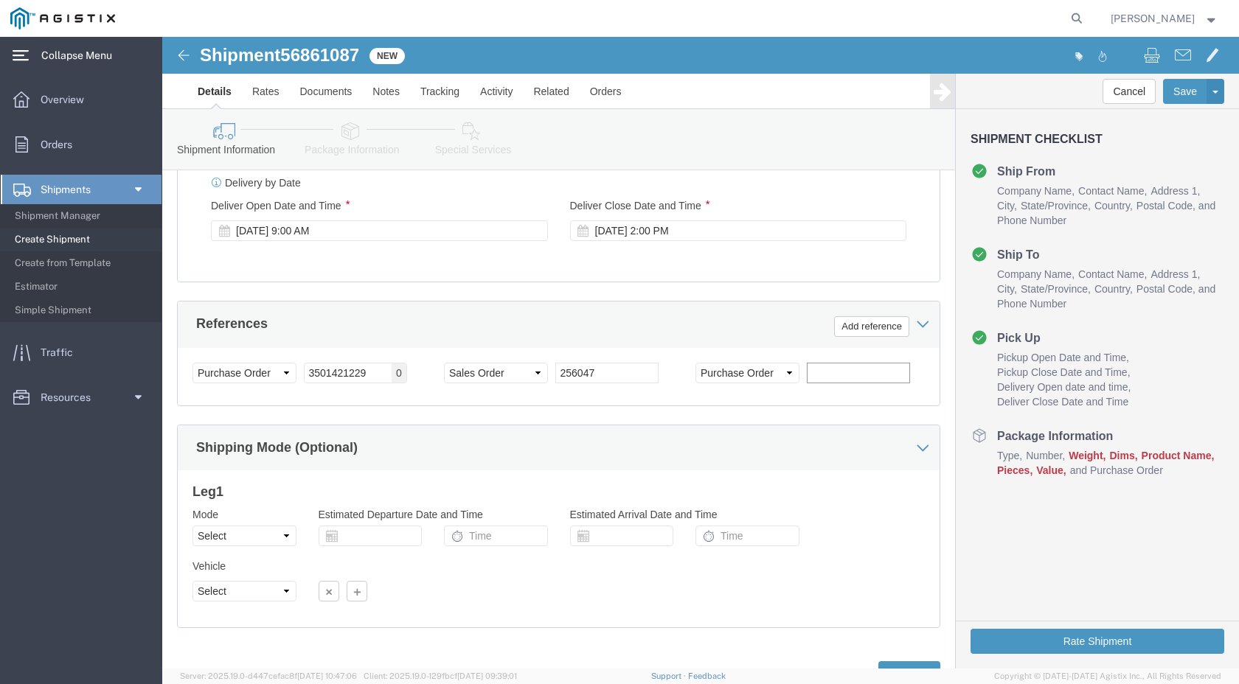
click input "text"
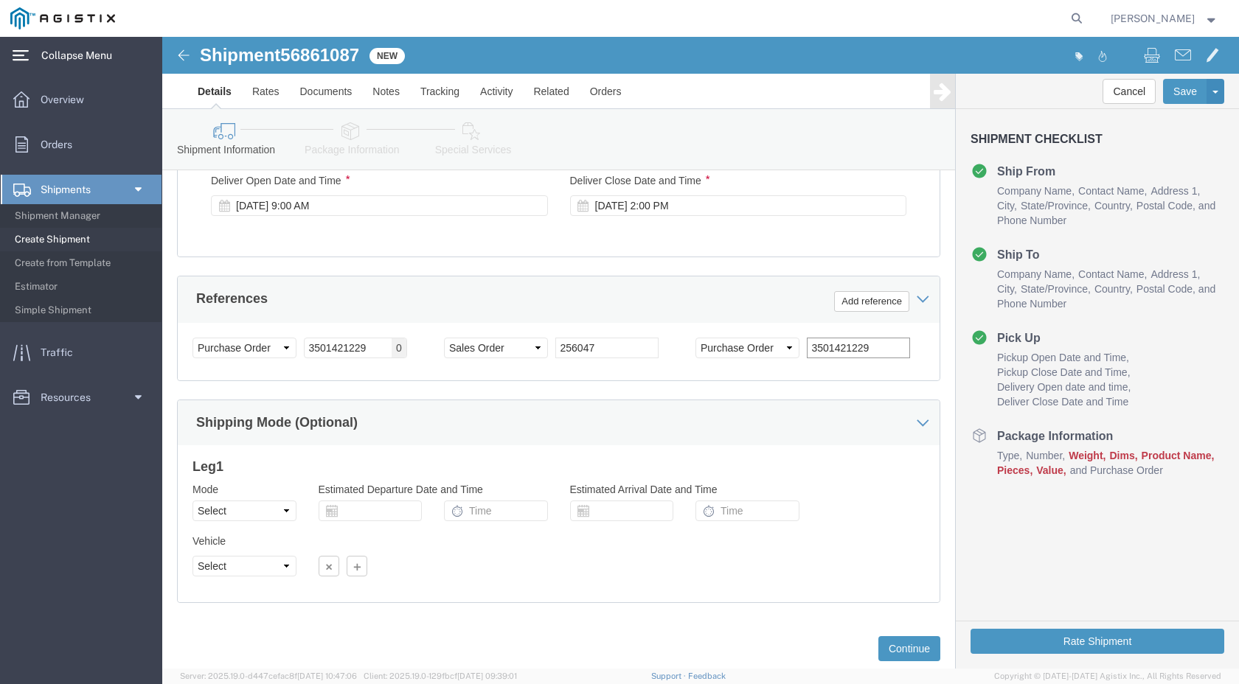
scroll to position [874, 0]
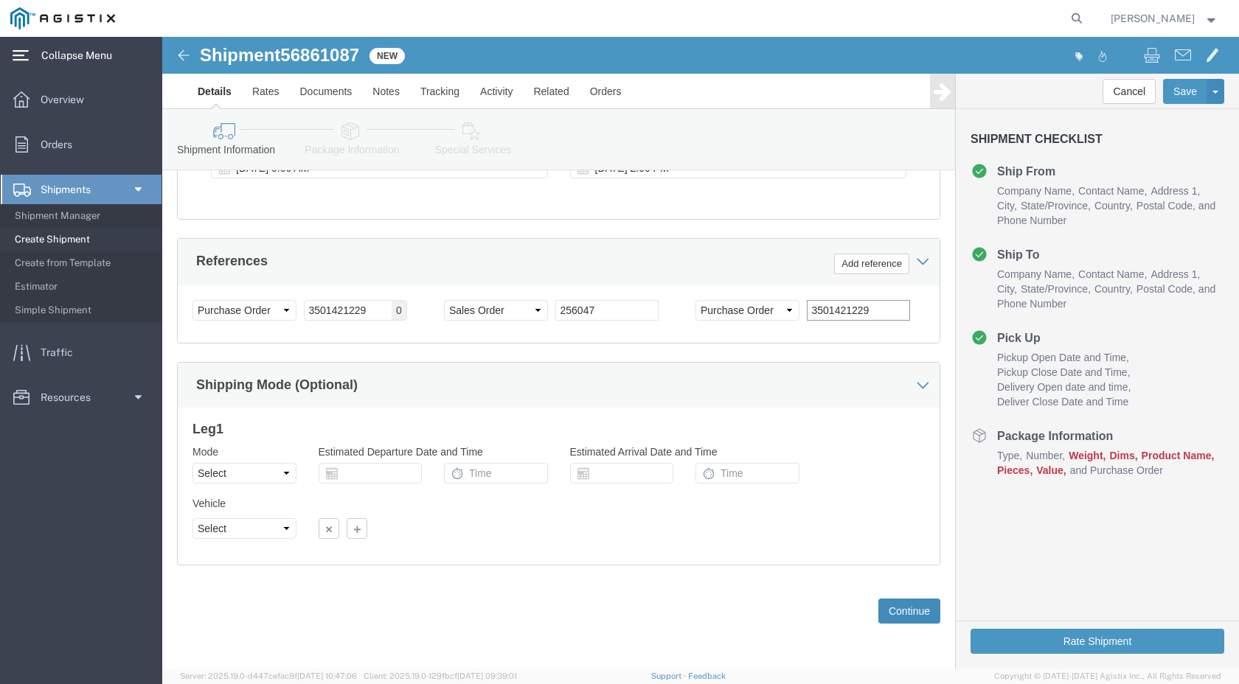
type input "3501421229"
click button "Continue"
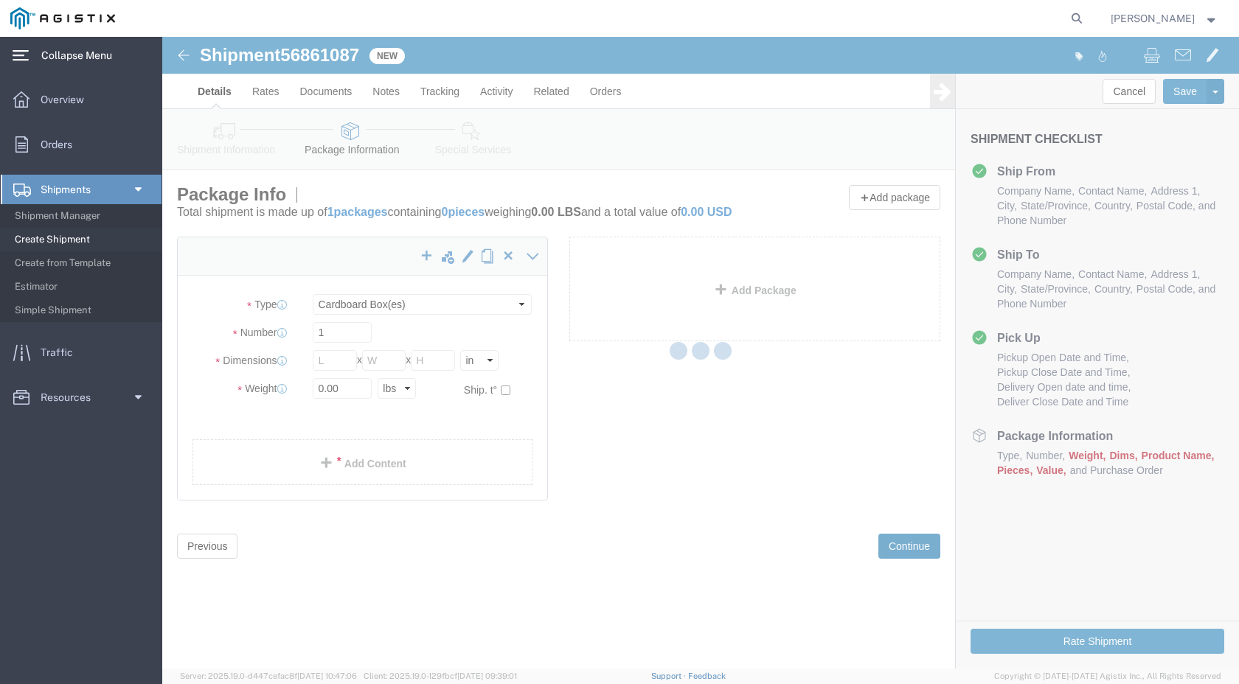
scroll to position [0, 0]
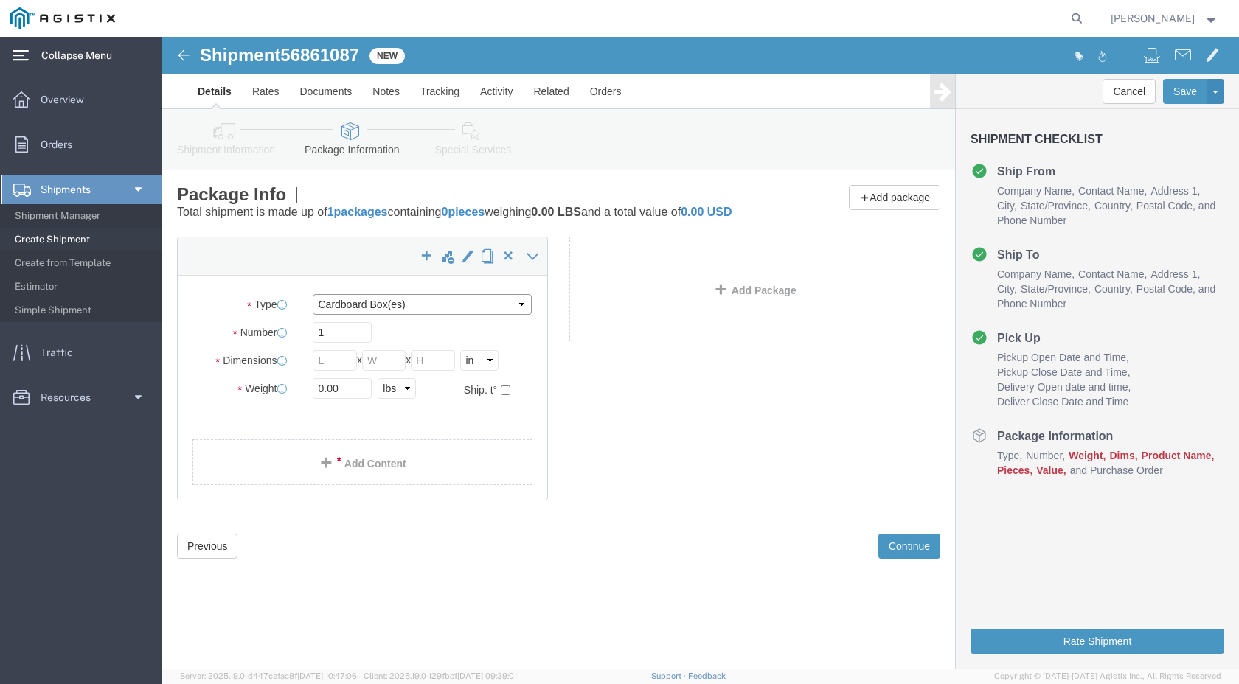
click select "Select Bulk Bundle(s) Cardboard Box(es) Carton(s) Crate(s) Drum(s) (Fiberboard)…"
select select "PSNS"
click select "Select Bulk Bundle(s) Cardboard Box(es) Carton(s) Crate(s) Drum(s) (Fiberboard)…"
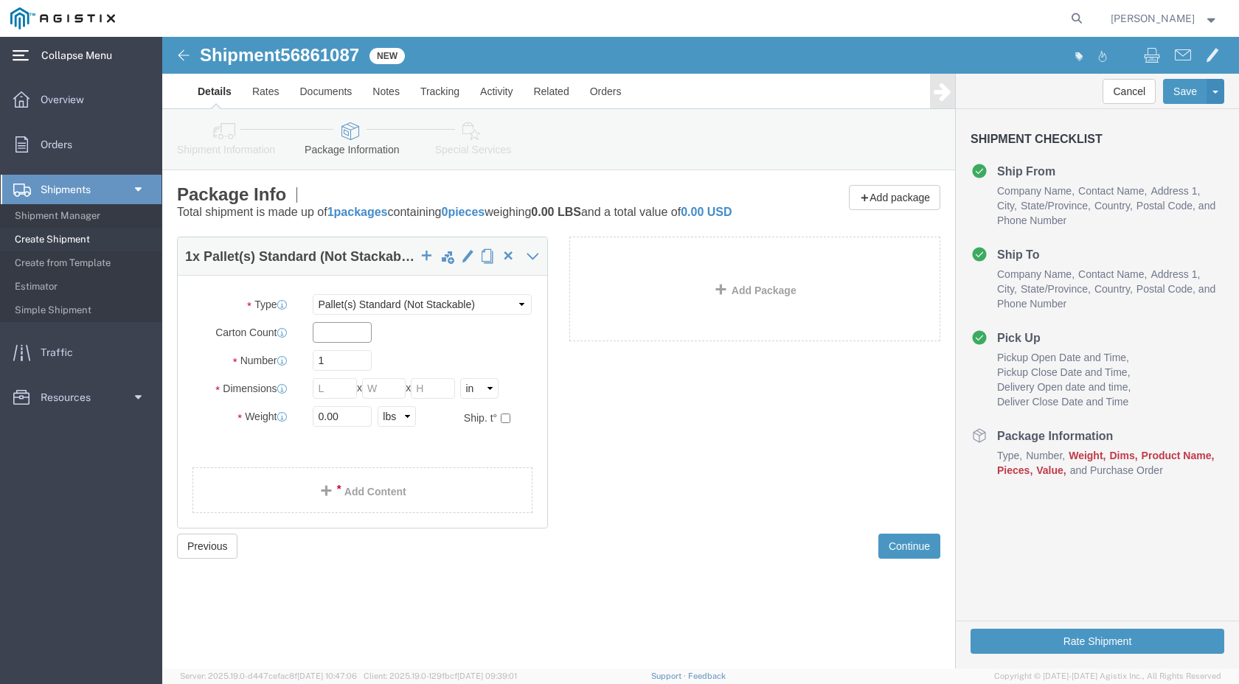
click input "text"
type input "20"
click input "text"
type input "48"
type input "40"
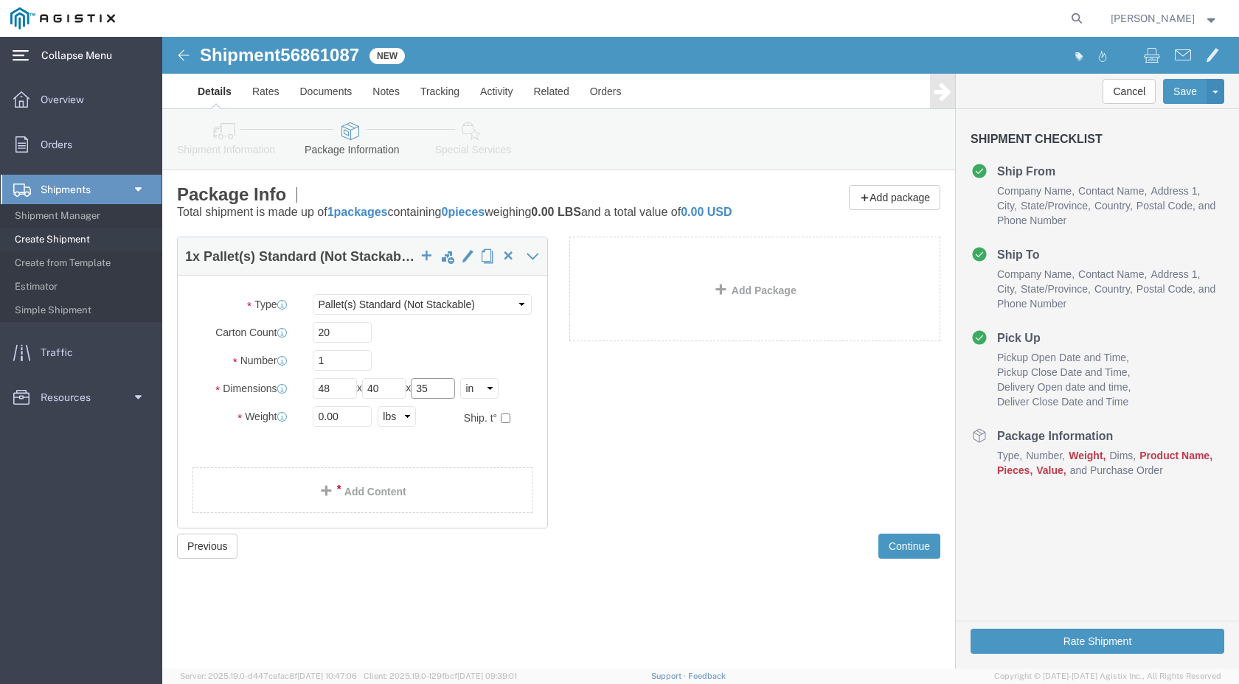
type input "35"
click input "0.00"
type input "0"
type input "120"
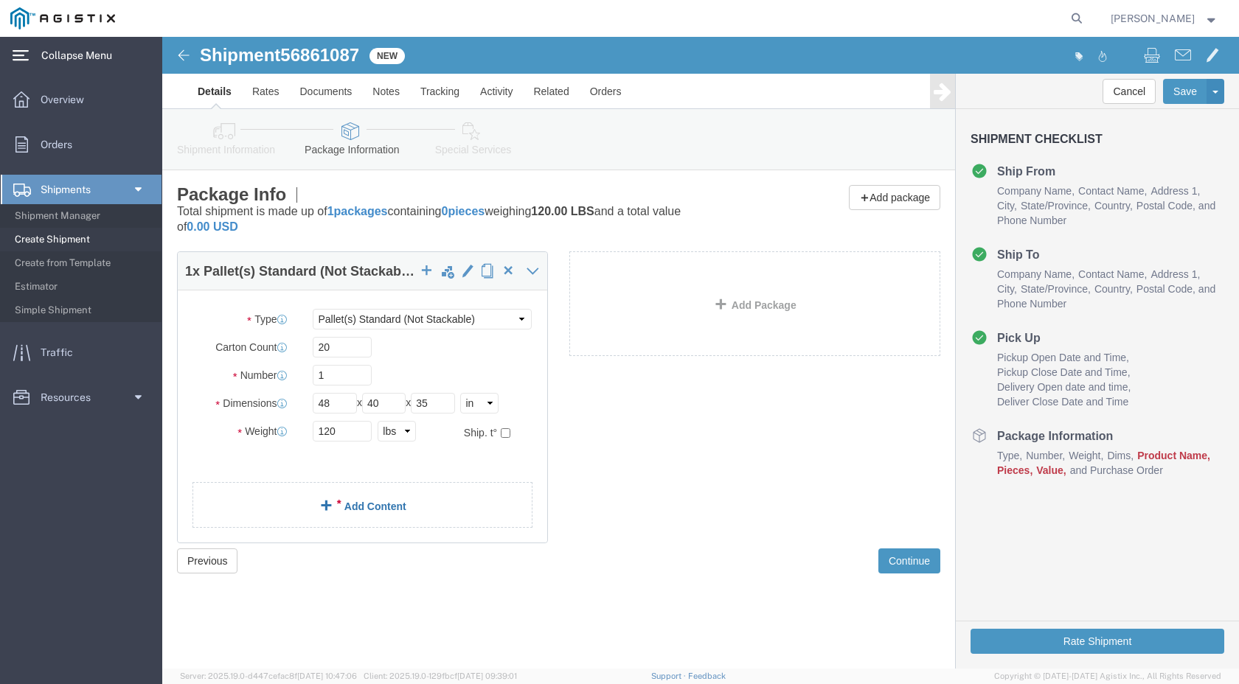
click link "Add Content"
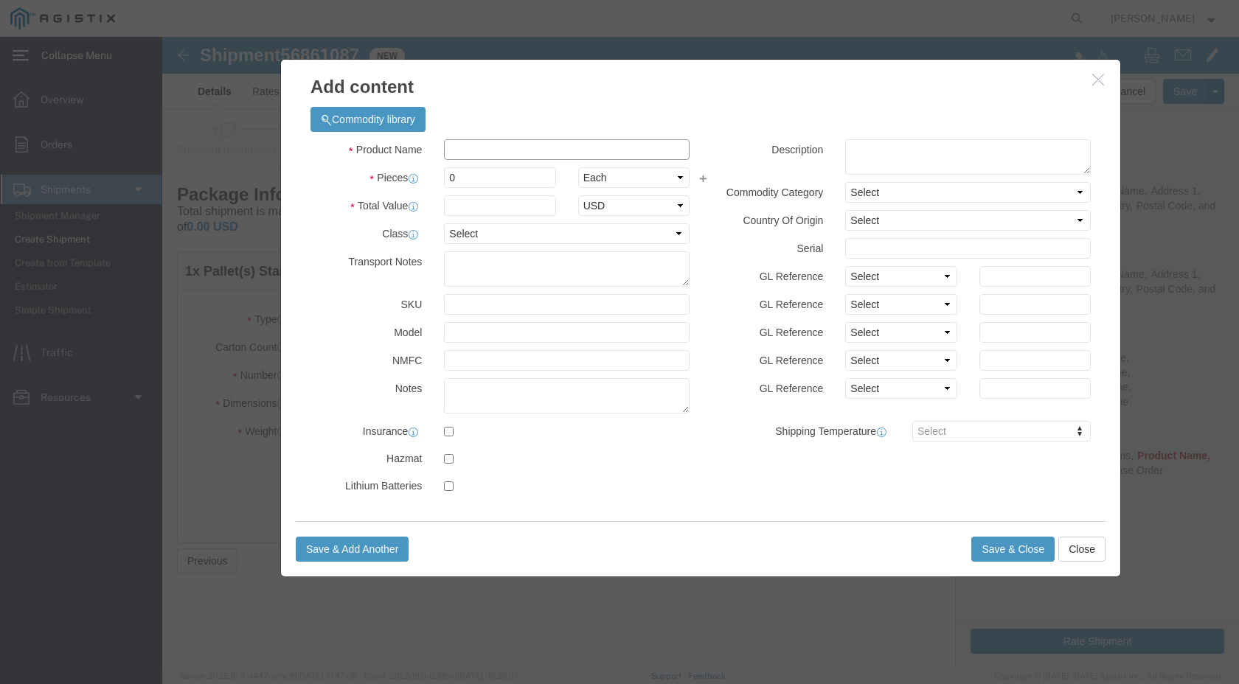
click input "text"
type input "060856-010"
click textarea
type textarea "REPAIR ASSEMBLY #400"
click input "0"
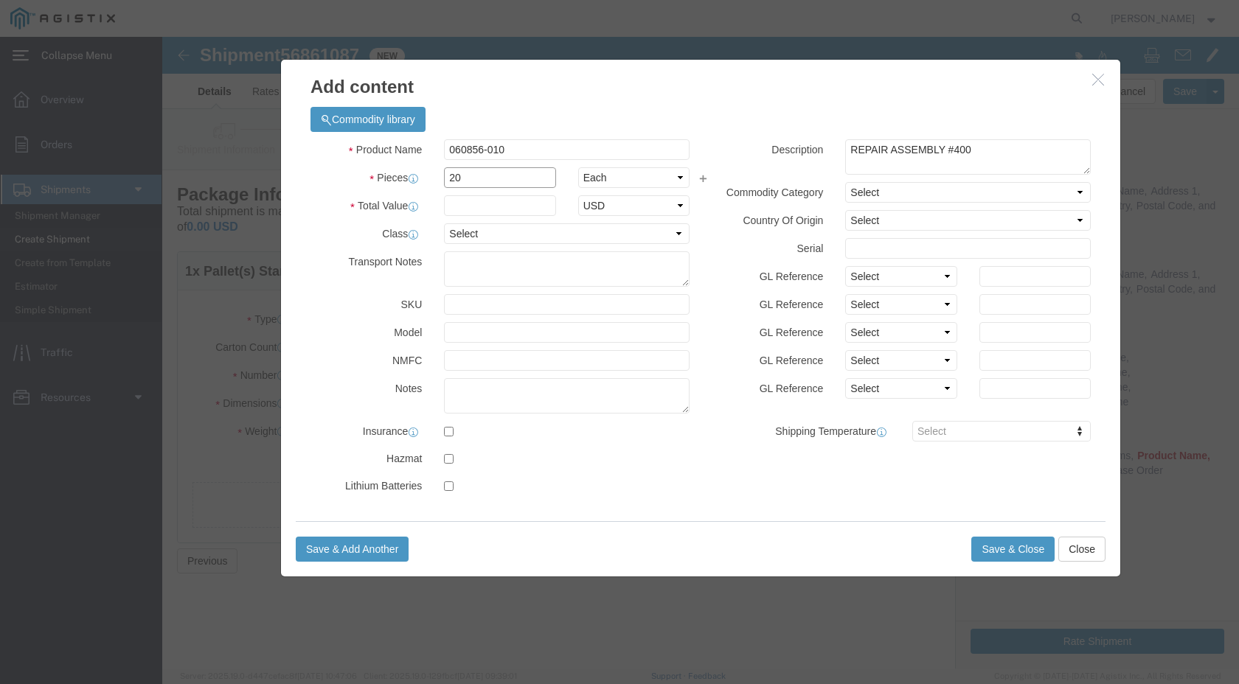
type input "20"
click input "text"
type input "9940.0"
click select "Select 50 55 60 65 70 85 92.5 100 125 175 250 300 400"
select select "85"
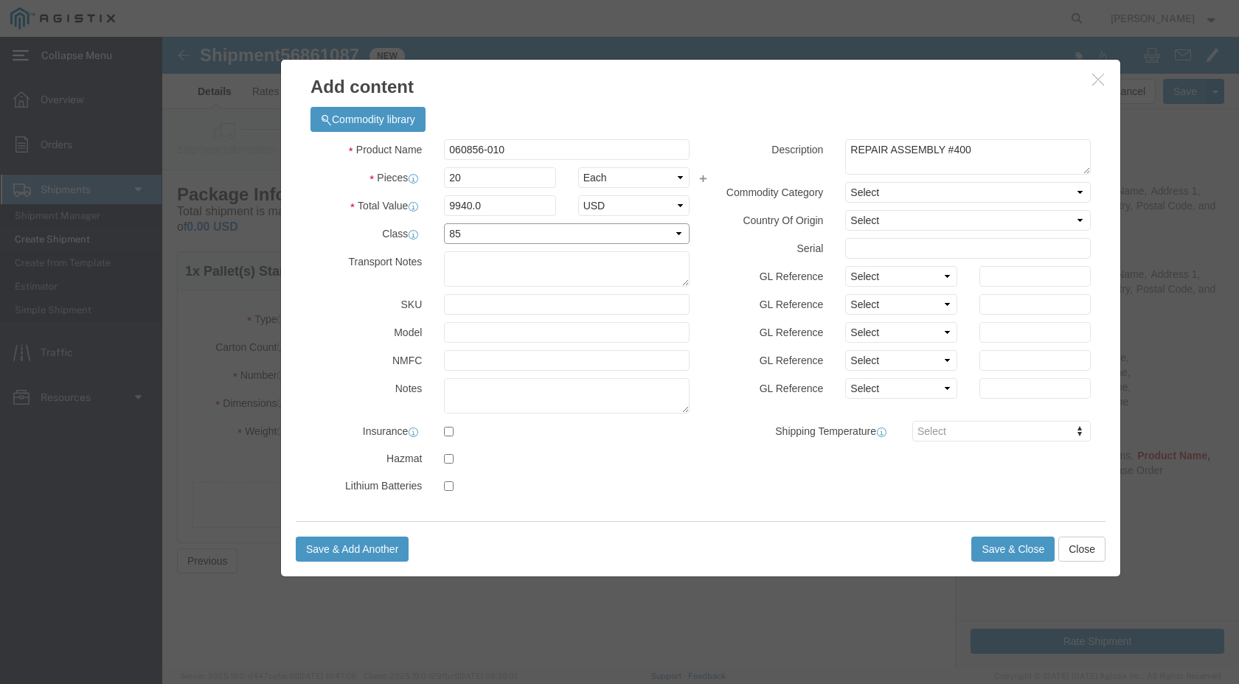
click select "Select 50 55 60 65 70 85 92.5 100 125 175 250 300 400"
click button "Save & Close"
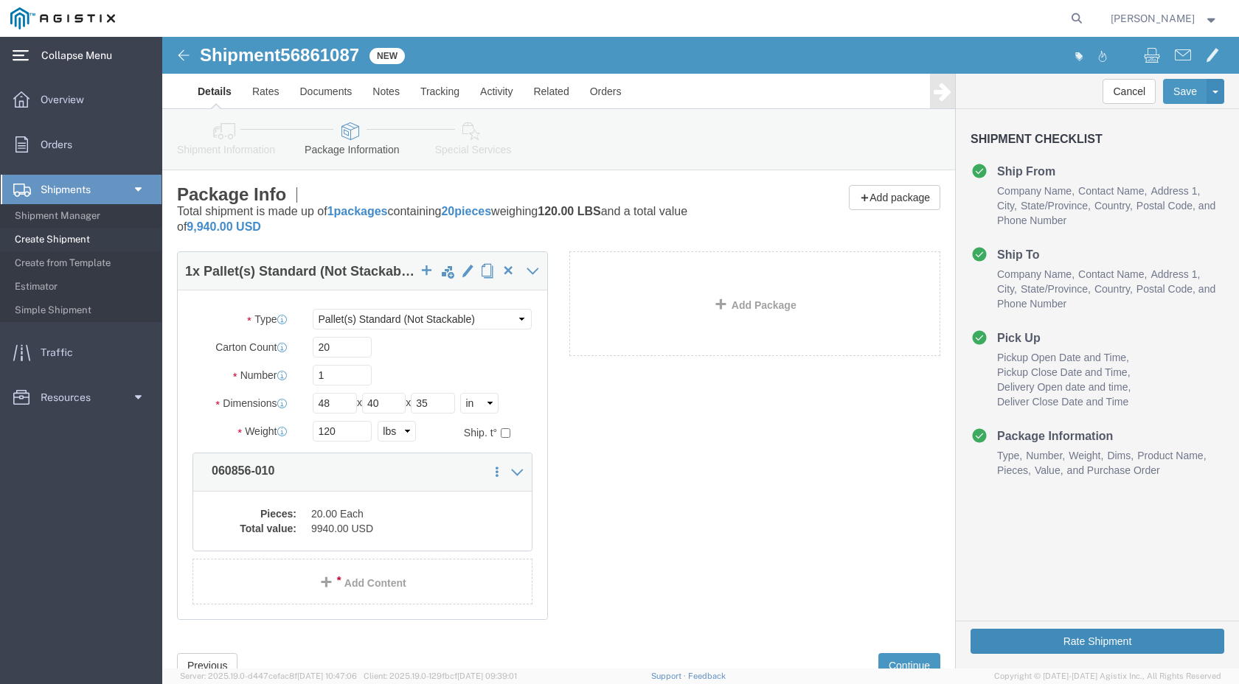
click button "Rate Shipment"
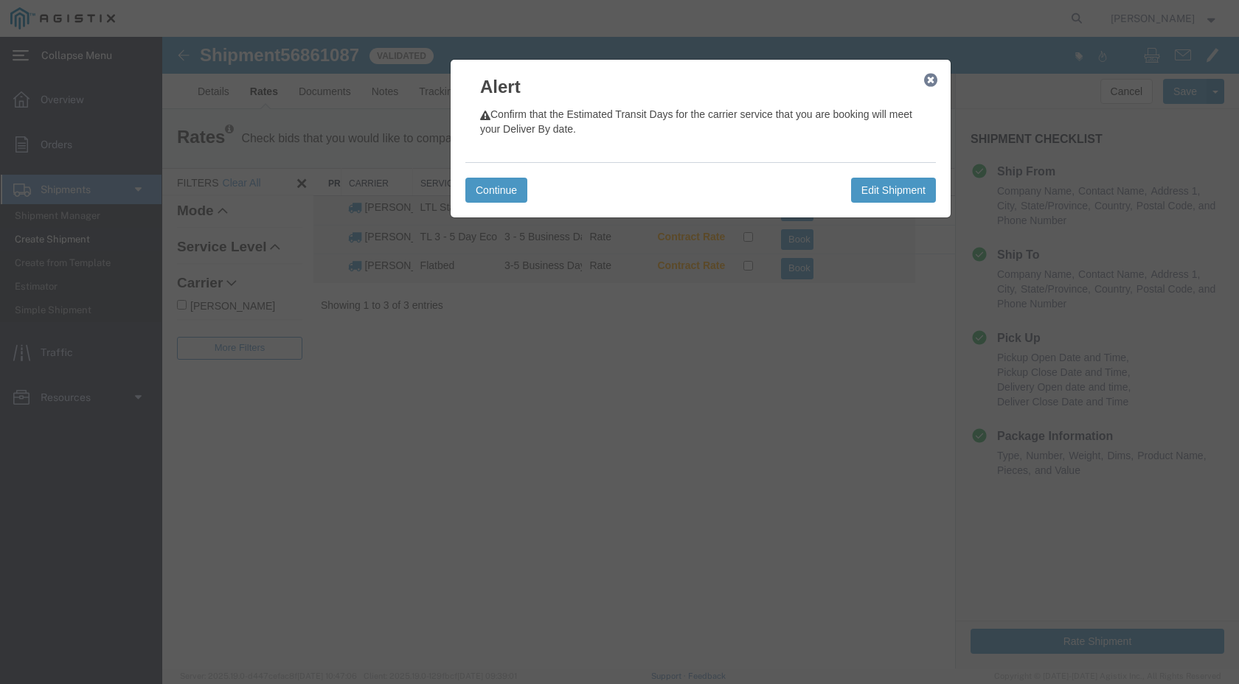
click at [932, 86] on icon "button" at bounding box center [930, 80] width 13 height 12
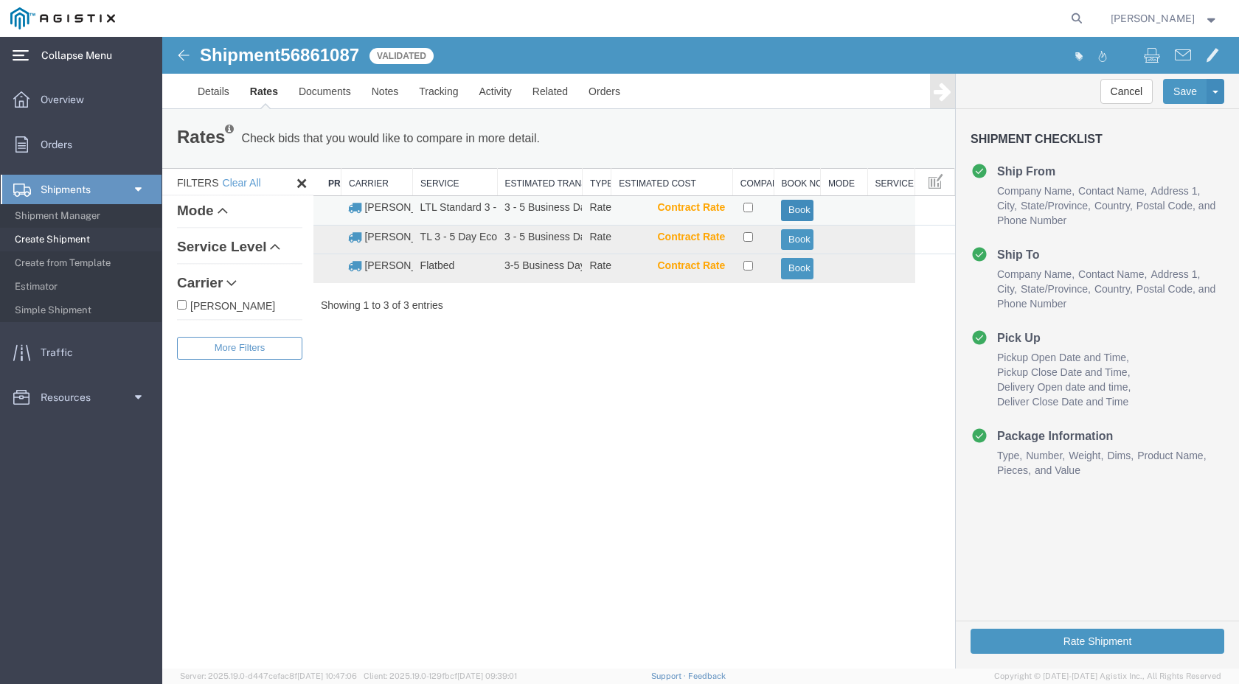
click at [791, 207] on button "Book" at bounding box center [797, 210] width 32 height 21
